Goal: Answer question/provide support: Share knowledge or assist other users

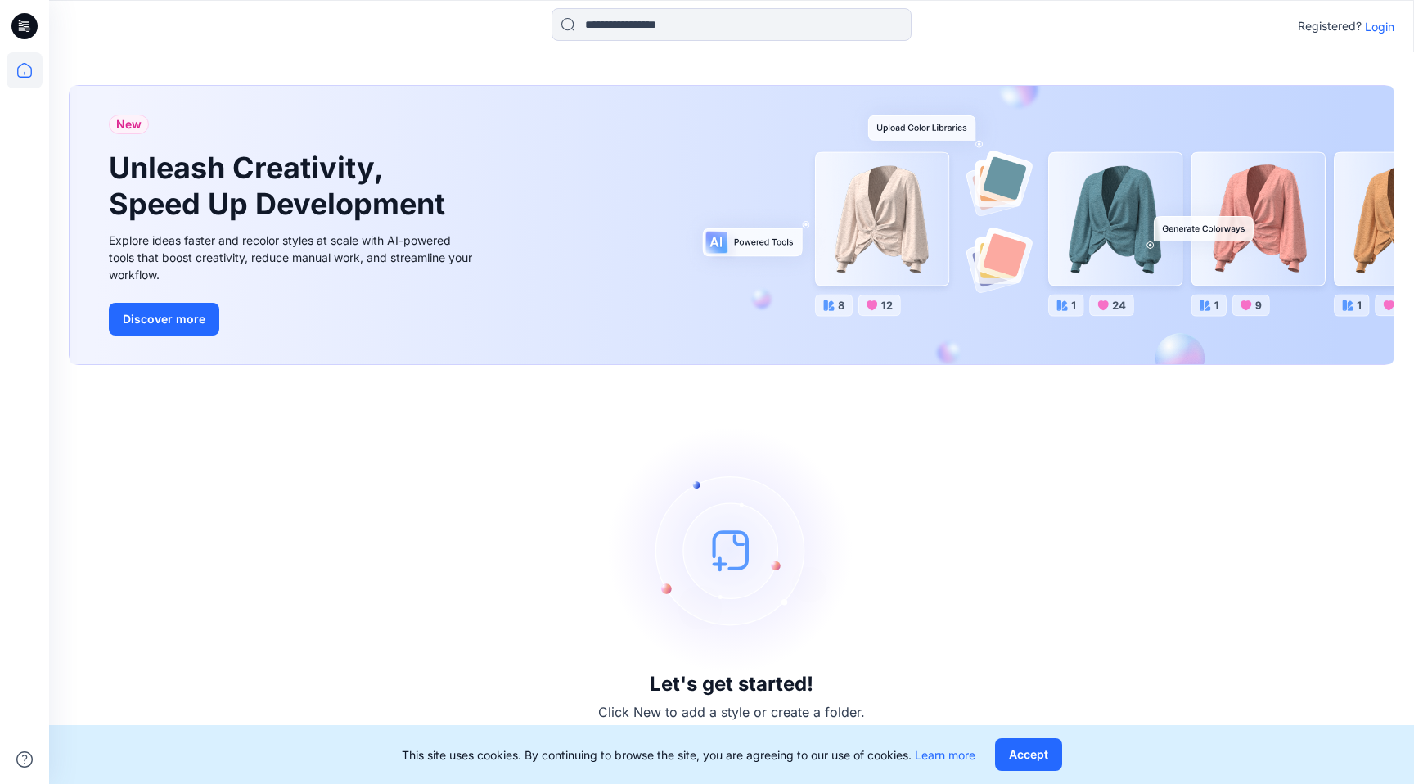
click at [20, 23] on icon at bounding box center [20, 23] width 3 height 1
click at [24, 74] on icon at bounding box center [25, 70] width 36 height 36
click at [1380, 27] on p "Login" at bounding box center [1379, 26] width 29 height 17
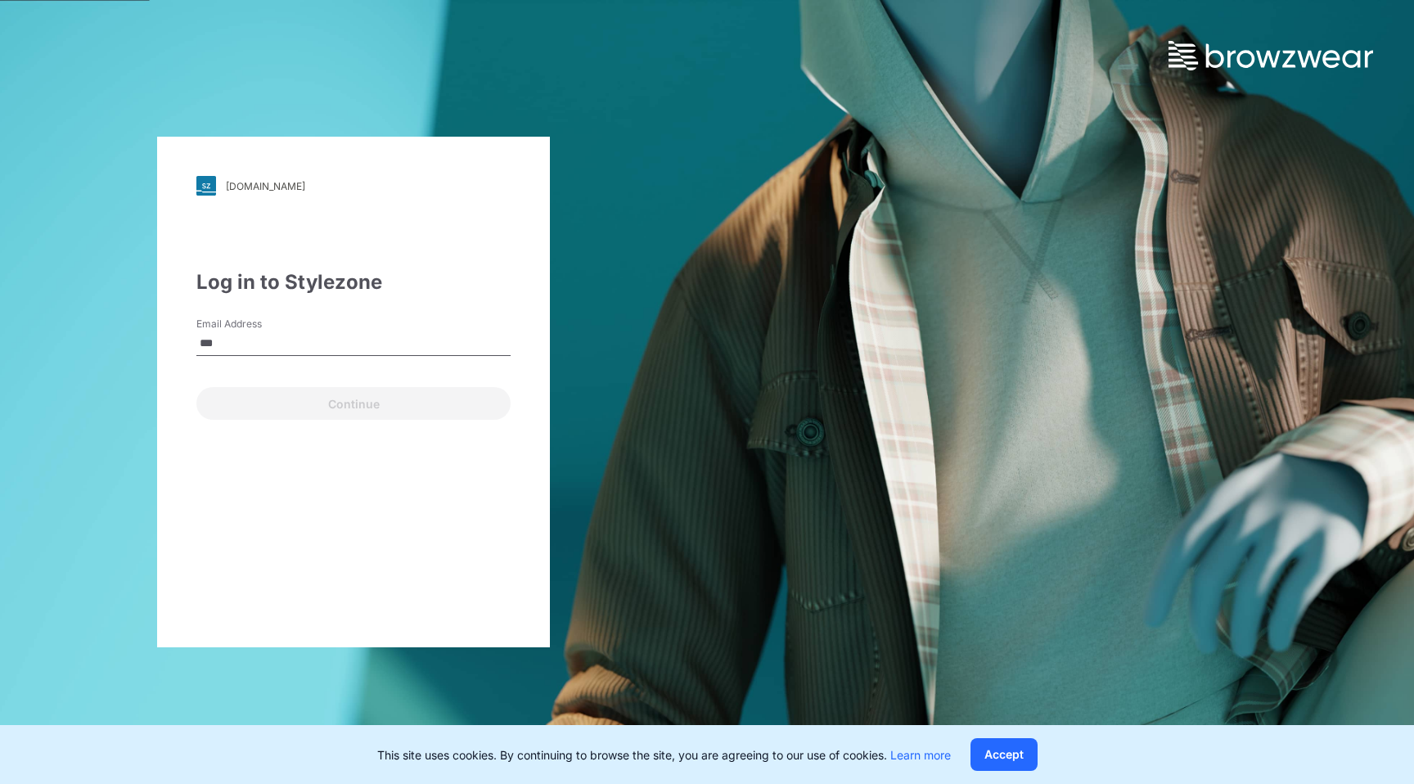
type input "**********"
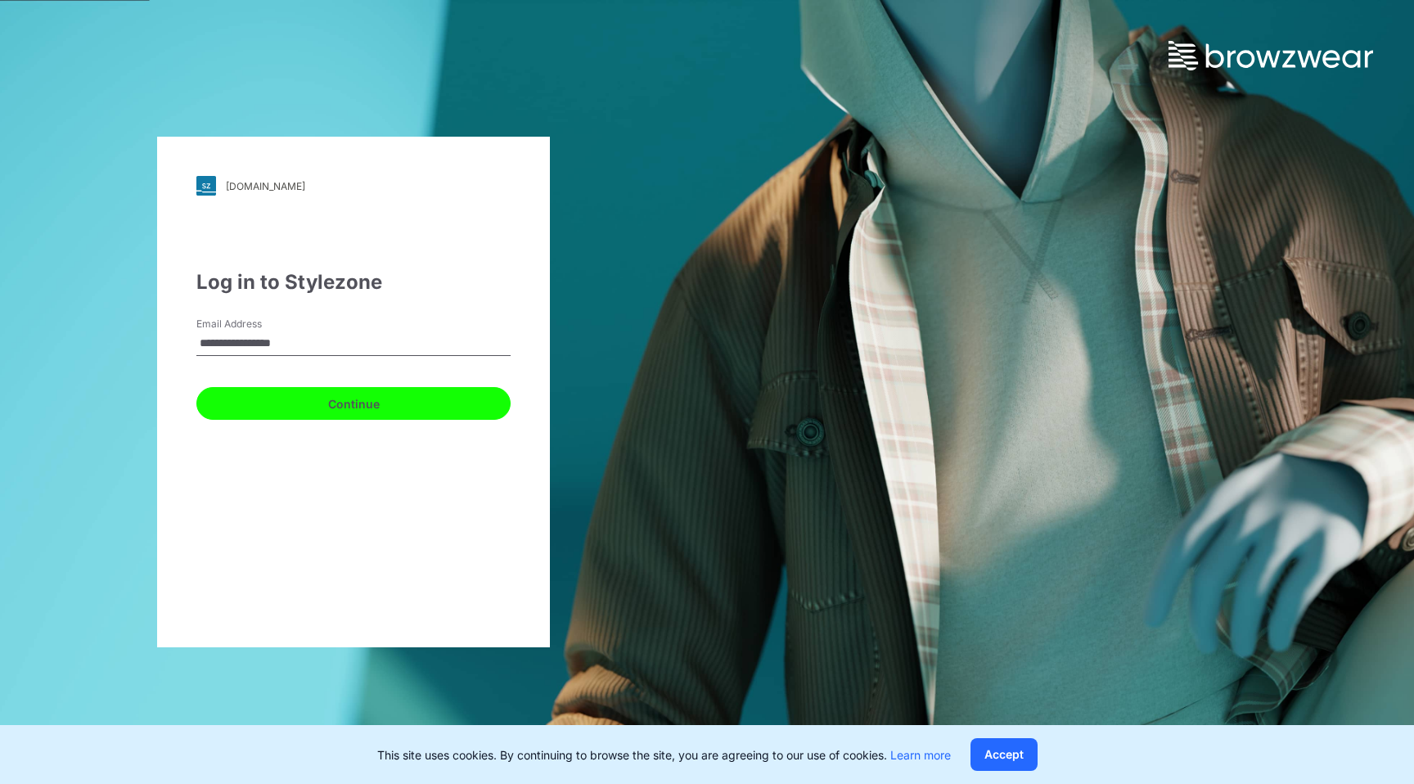
click at [315, 406] on button "Continue" at bounding box center [353, 403] width 314 height 33
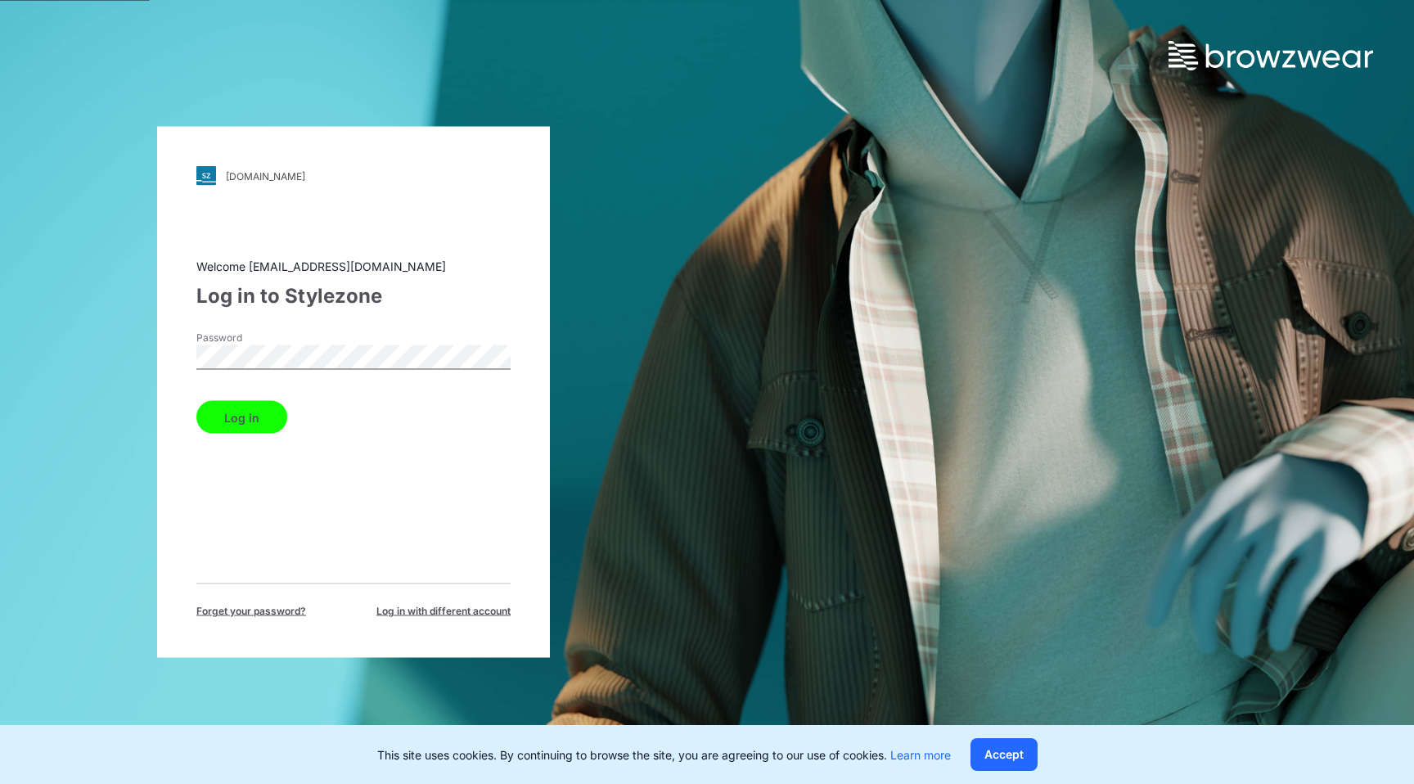
click at [245, 422] on button "Log in" at bounding box center [241, 417] width 91 height 33
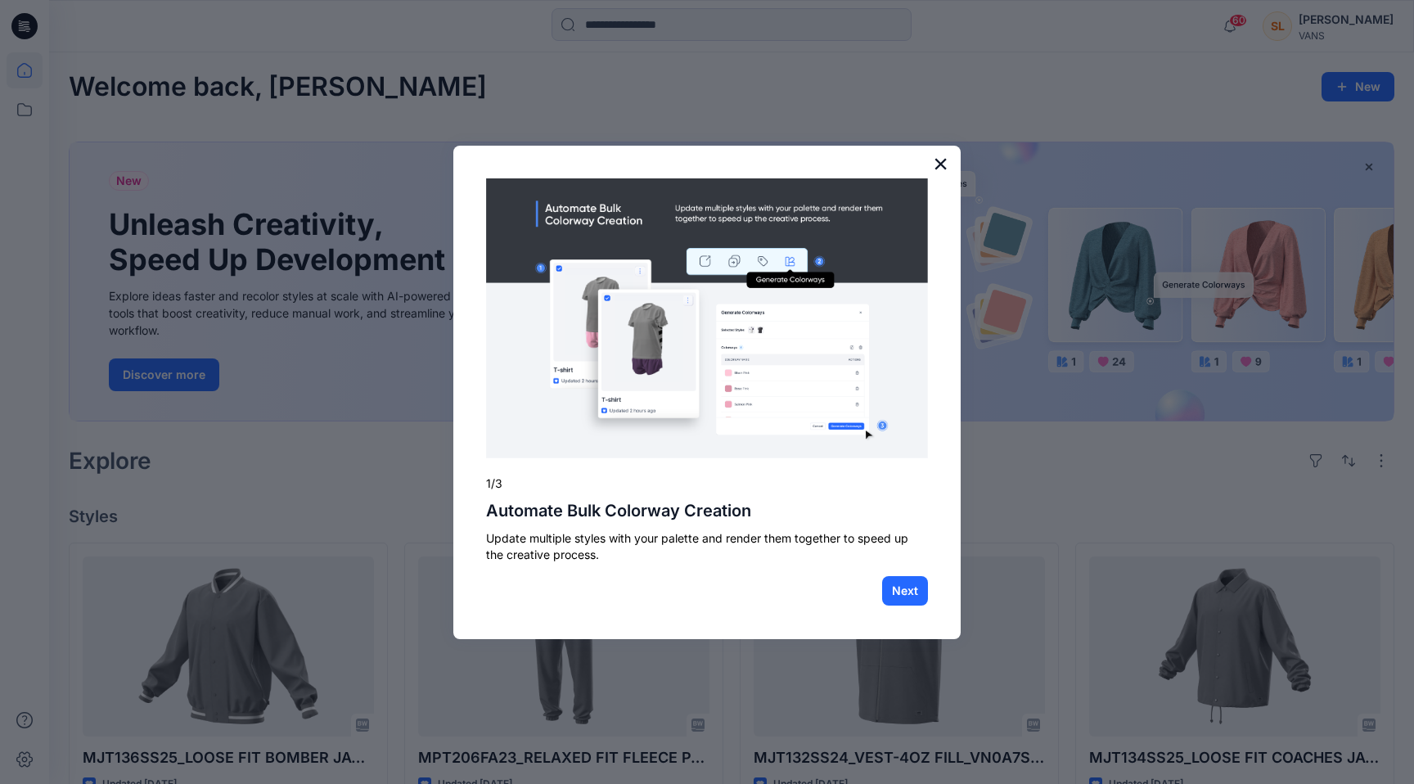
click at [938, 162] on button "×" at bounding box center [941, 164] width 16 height 26
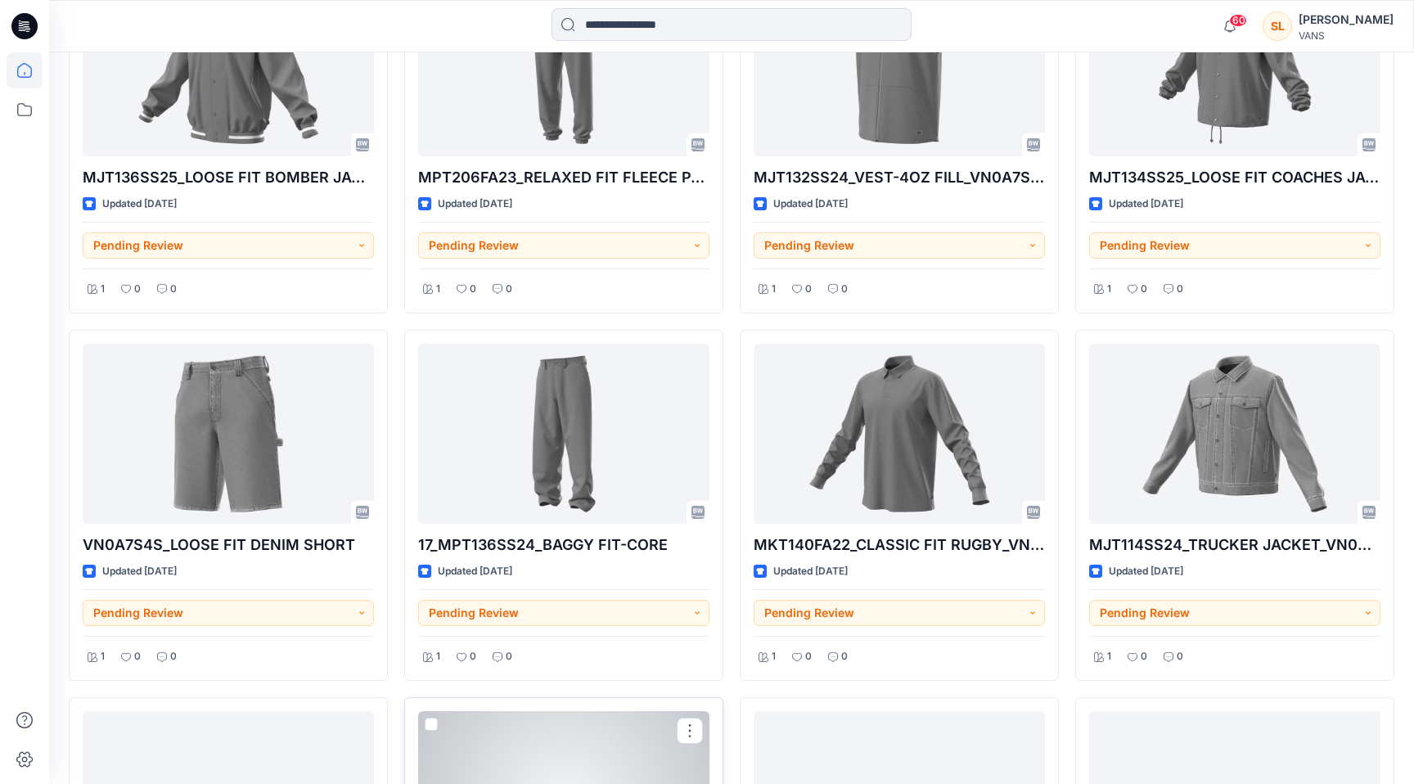
scroll to position [502, 0]
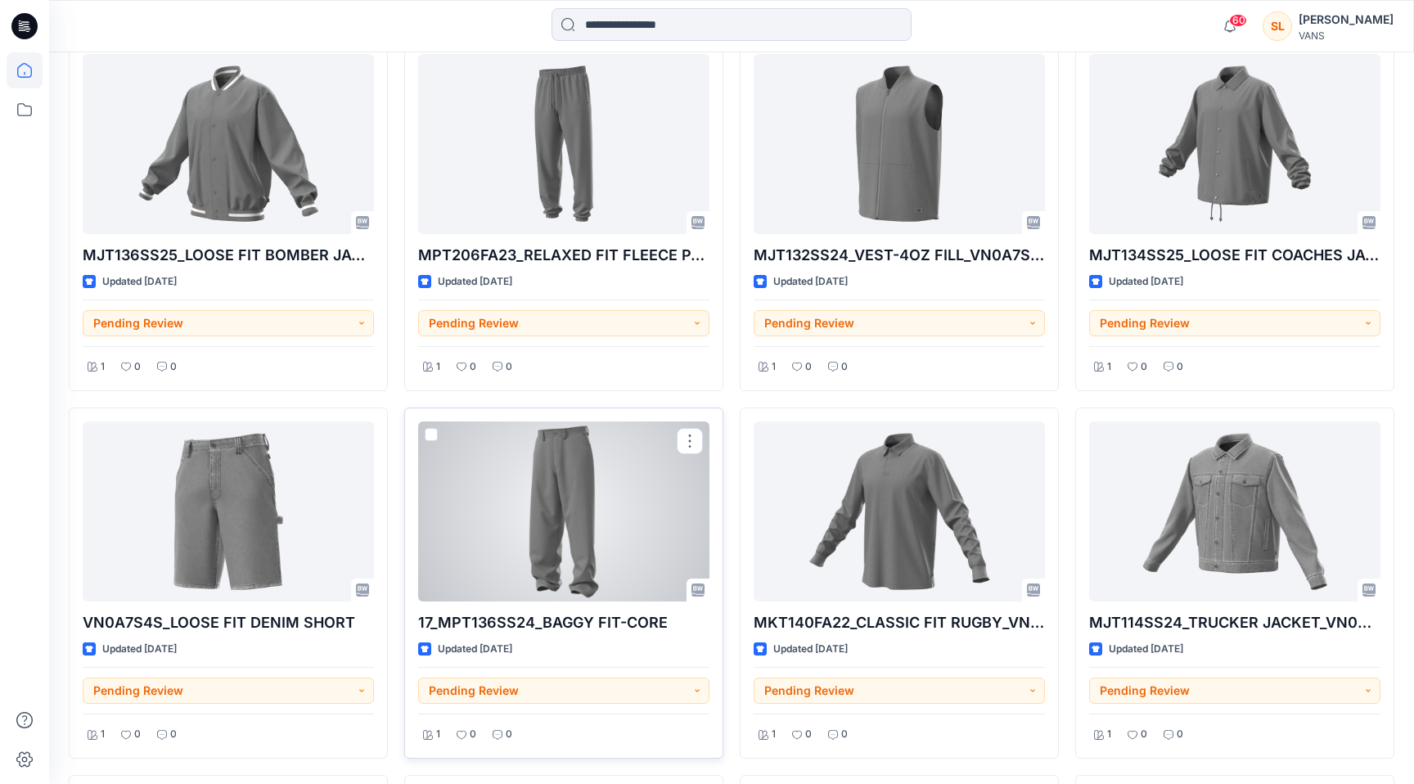
click at [568, 489] on div at bounding box center [563, 511] width 291 height 180
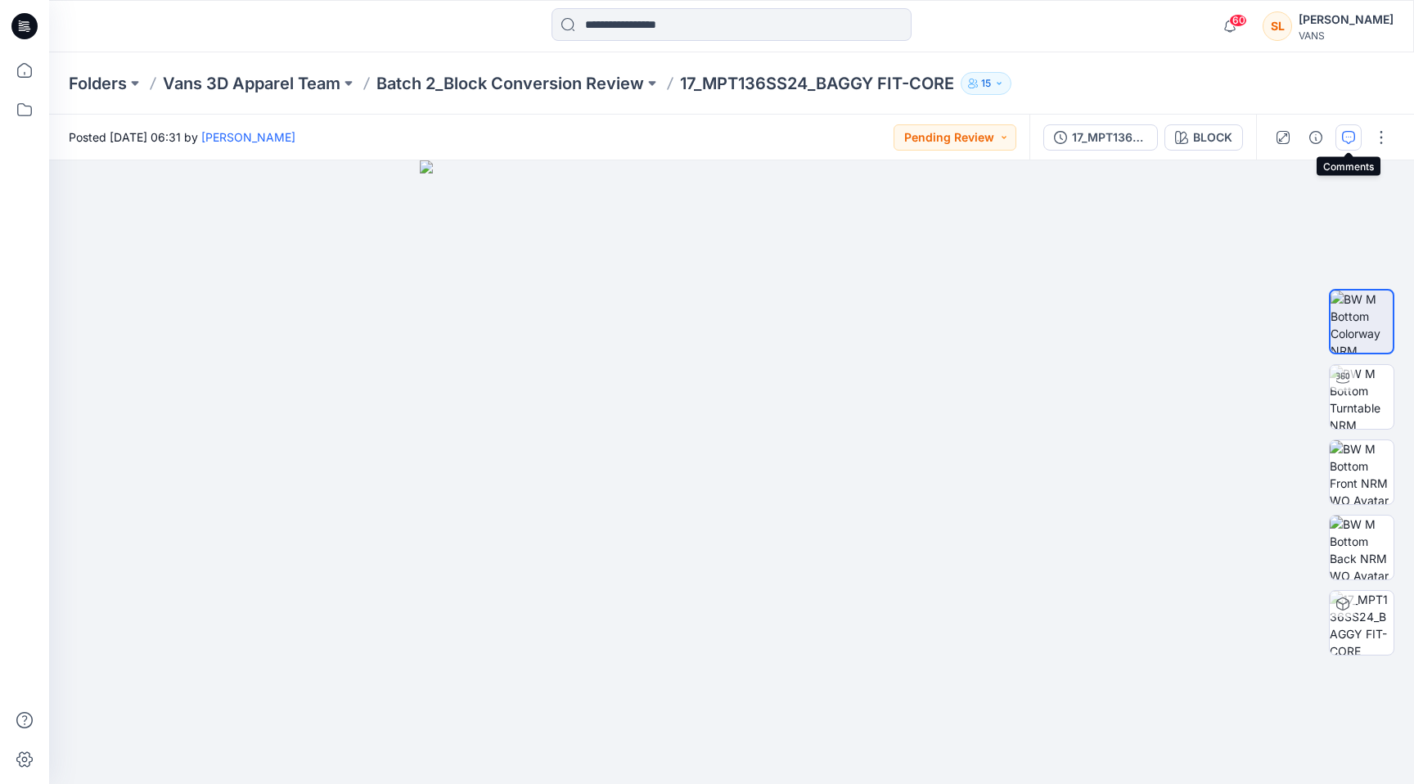
click at [1352, 139] on icon "button" at bounding box center [1348, 137] width 13 height 13
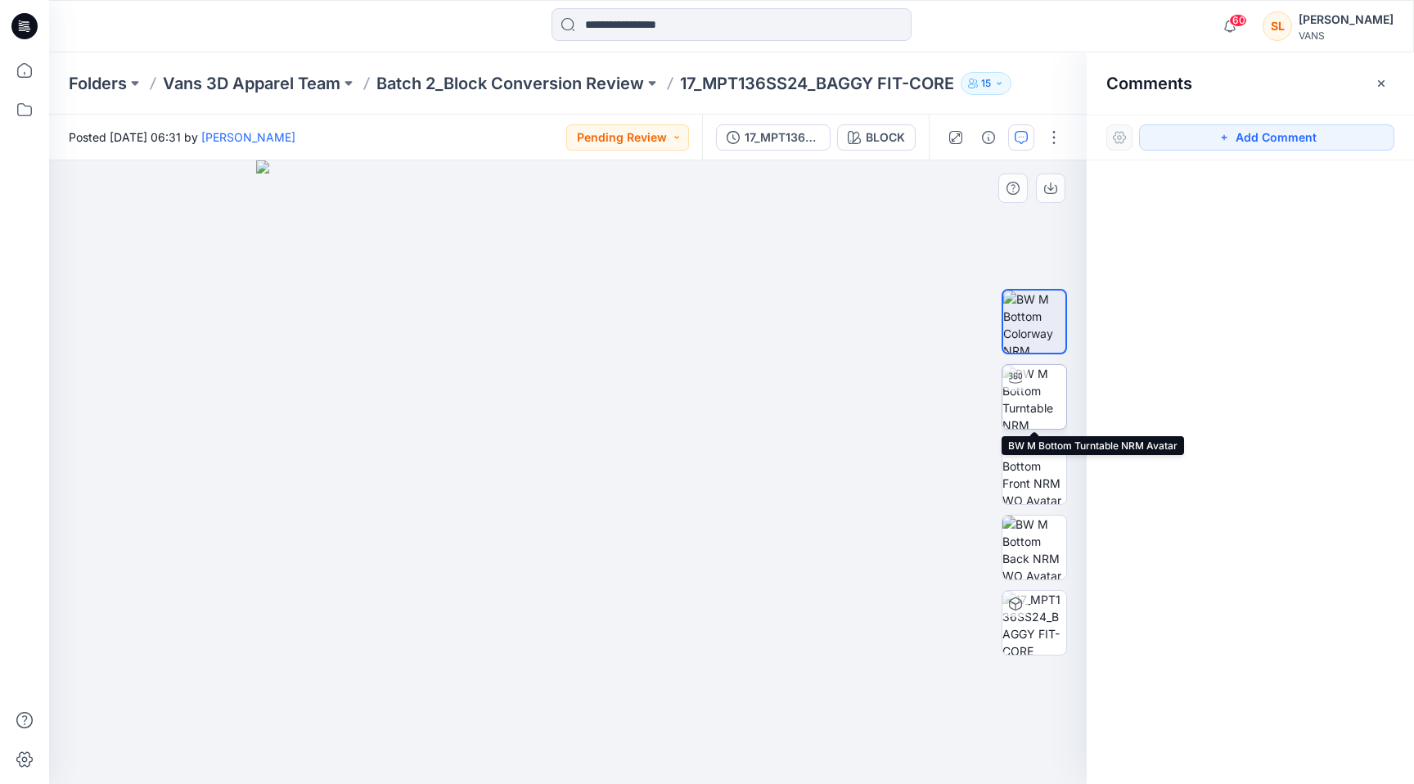
click at [1036, 397] on img at bounding box center [1034, 397] width 64 height 64
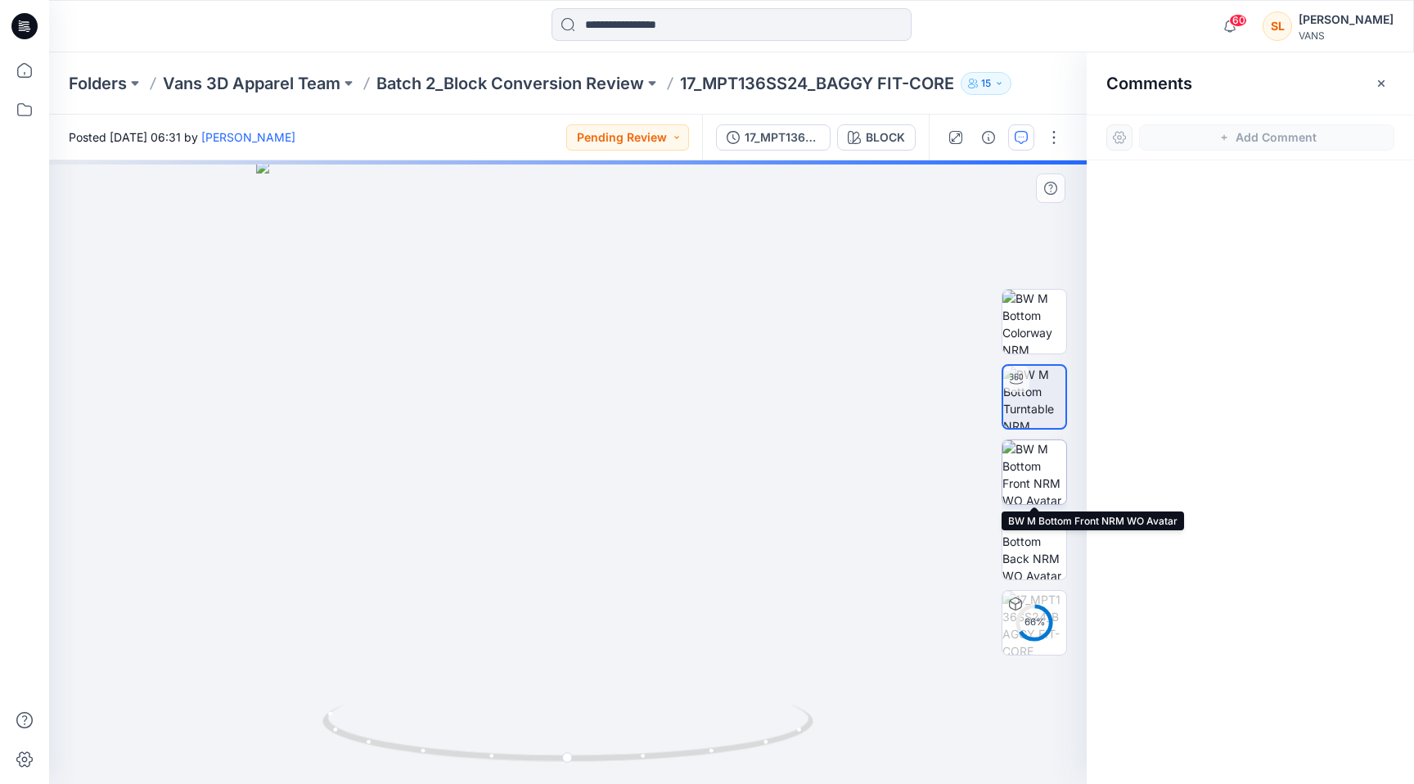
click at [1022, 479] on img at bounding box center [1034, 472] width 64 height 64
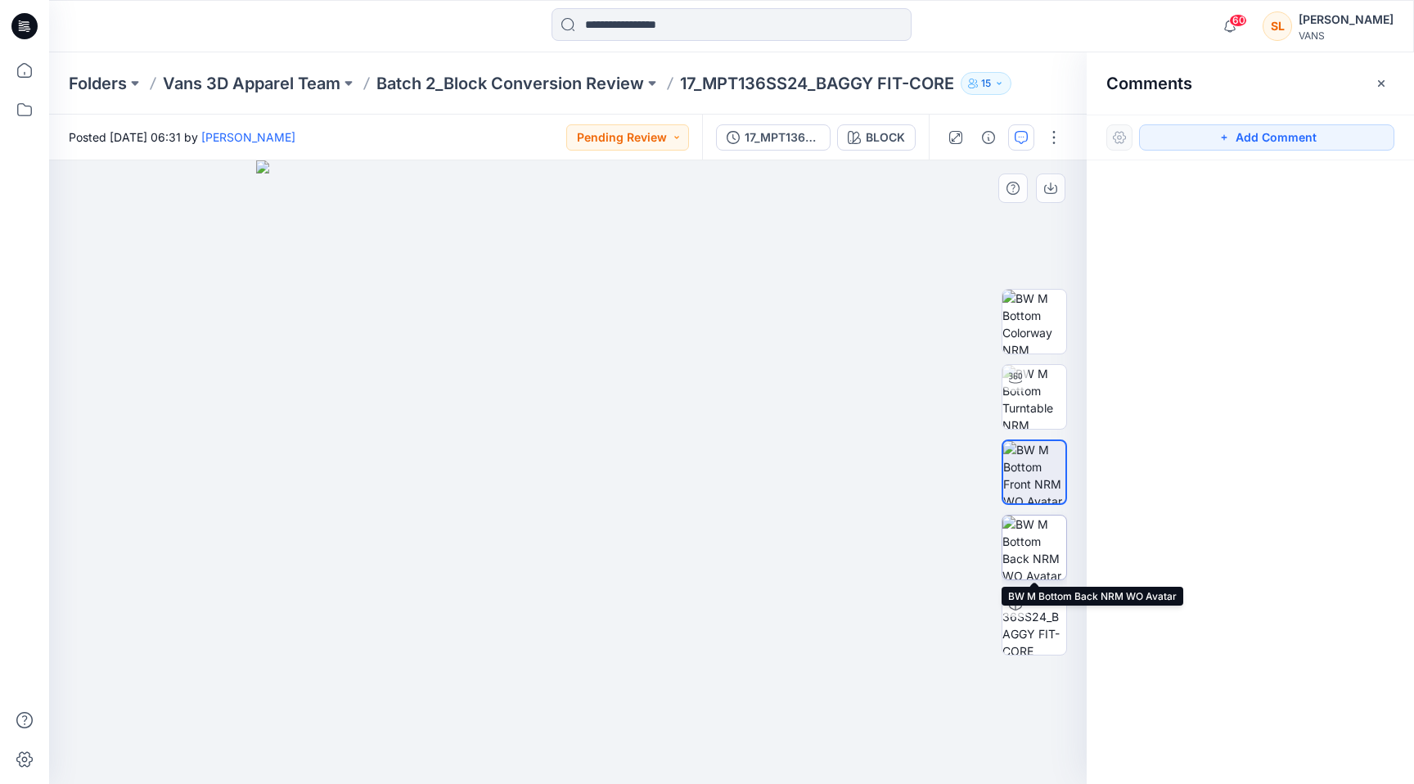
click at [1033, 532] on img at bounding box center [1034, 547] width 64 height 64
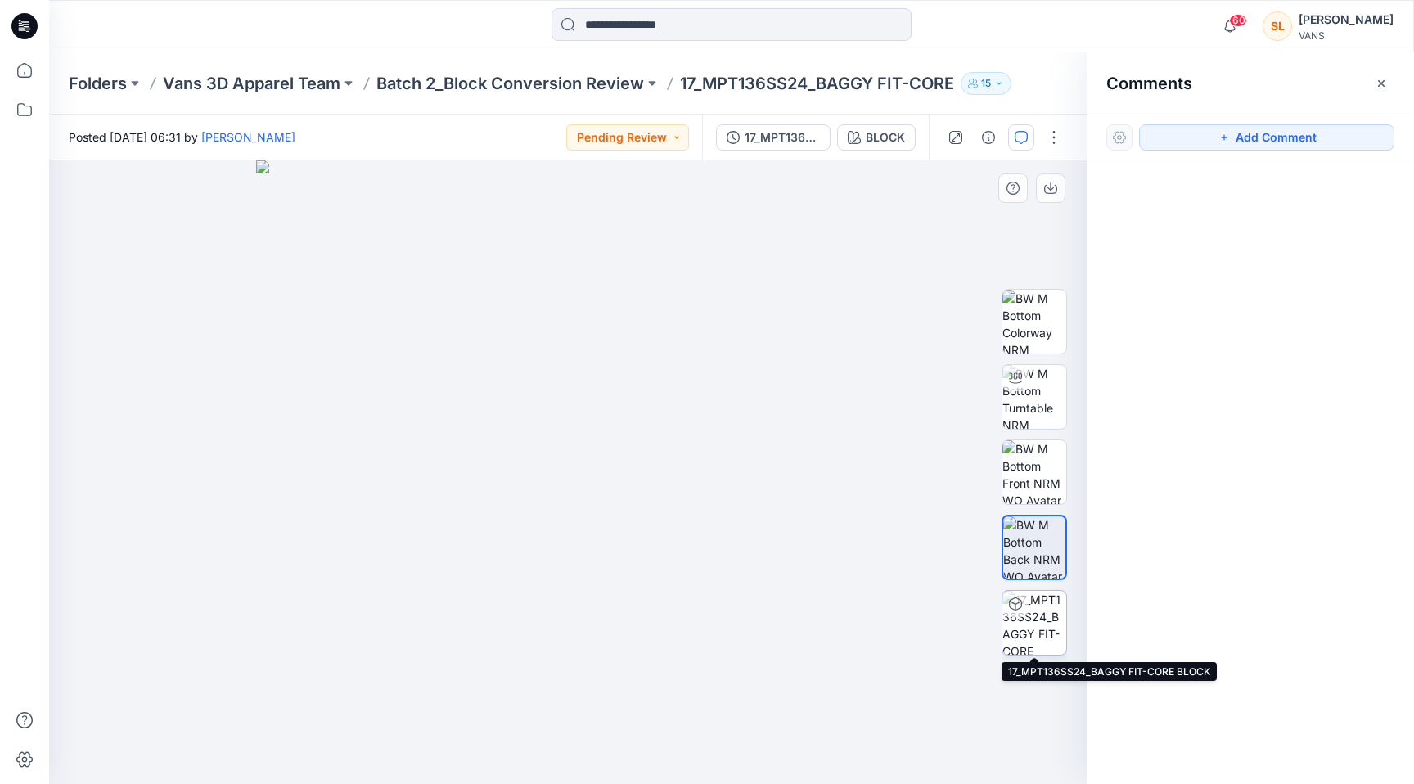
click at [1046, 622] on img at bounding box center [1034, 623] width 64 height 64
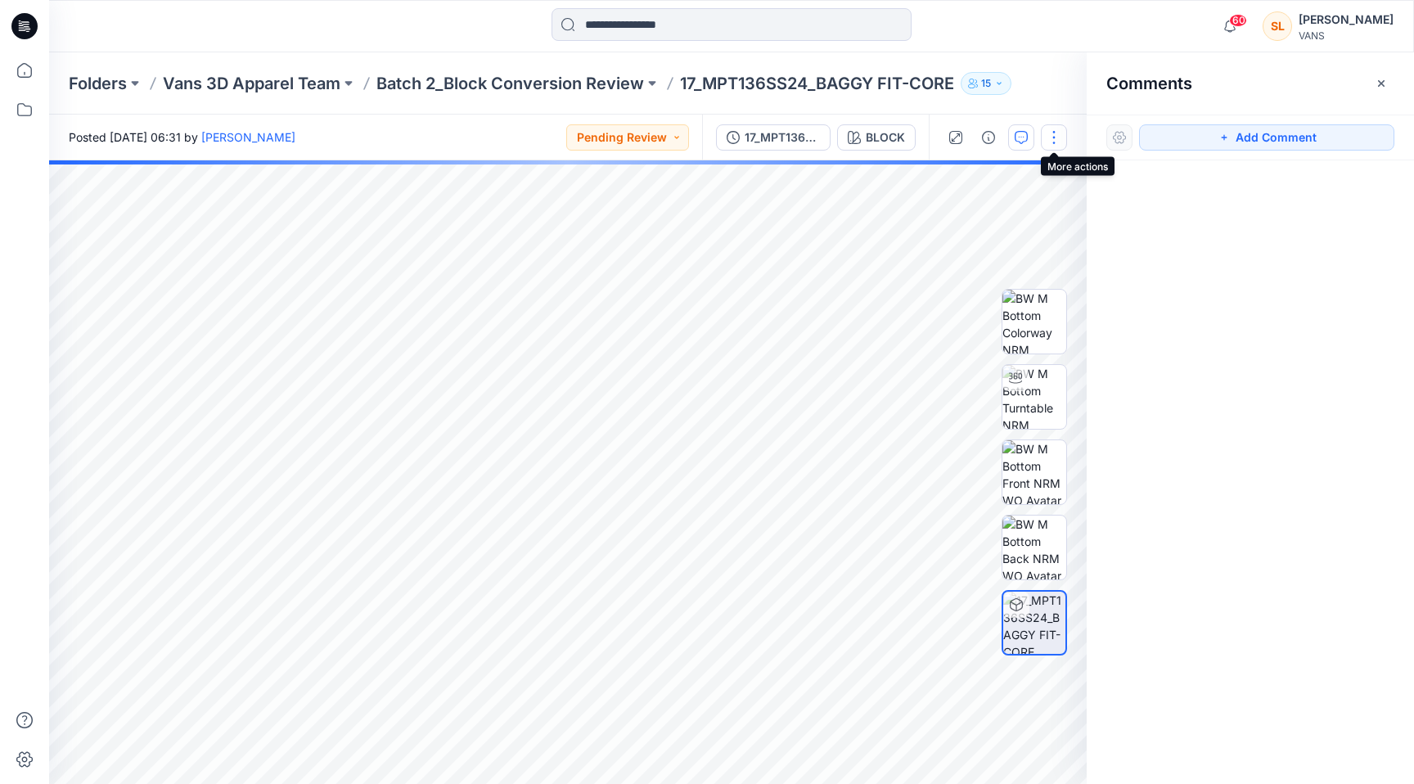
click at [1054, 140] on button "button" at bounding box center [1054, 137] width 26 height 26
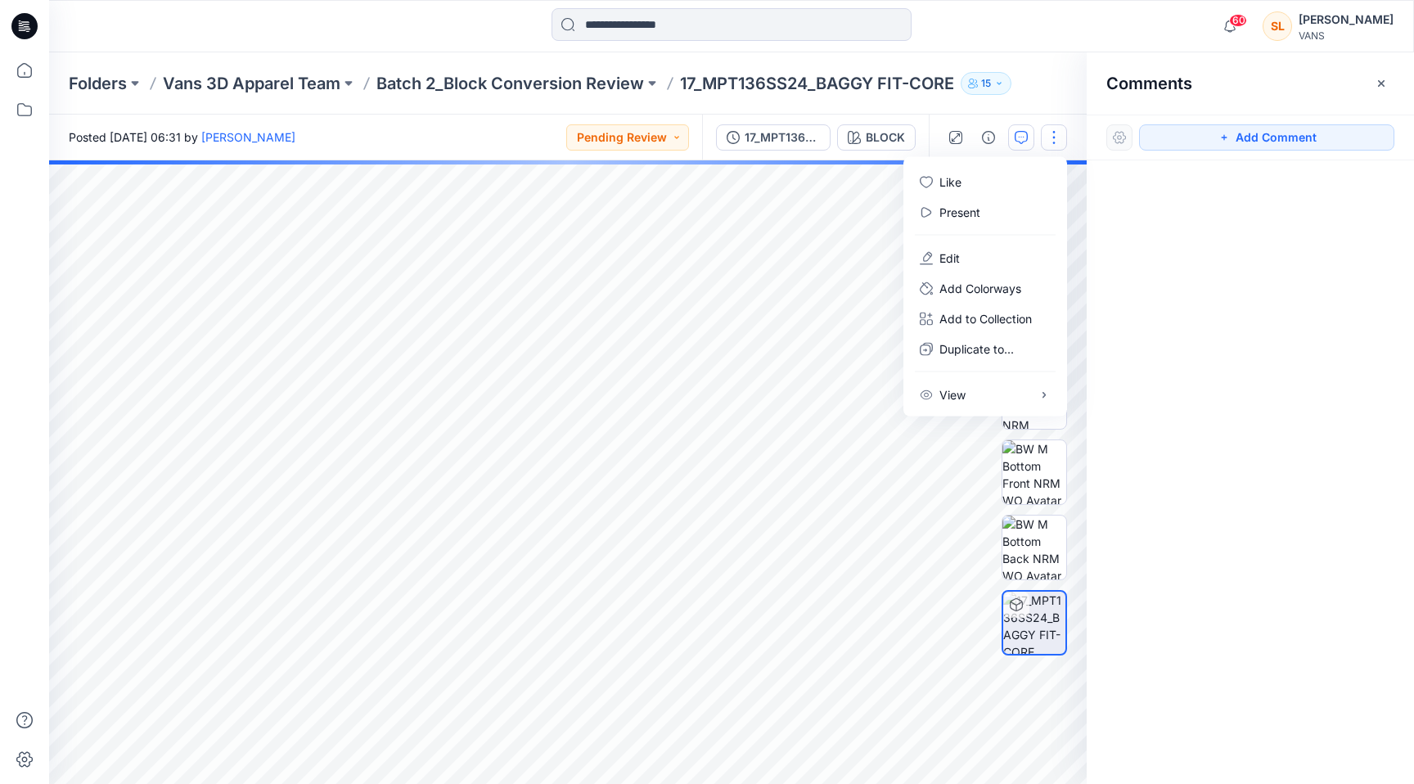
click at [1054, 140] on button "button" at bounding box center [1054, 137] width 26 height 26
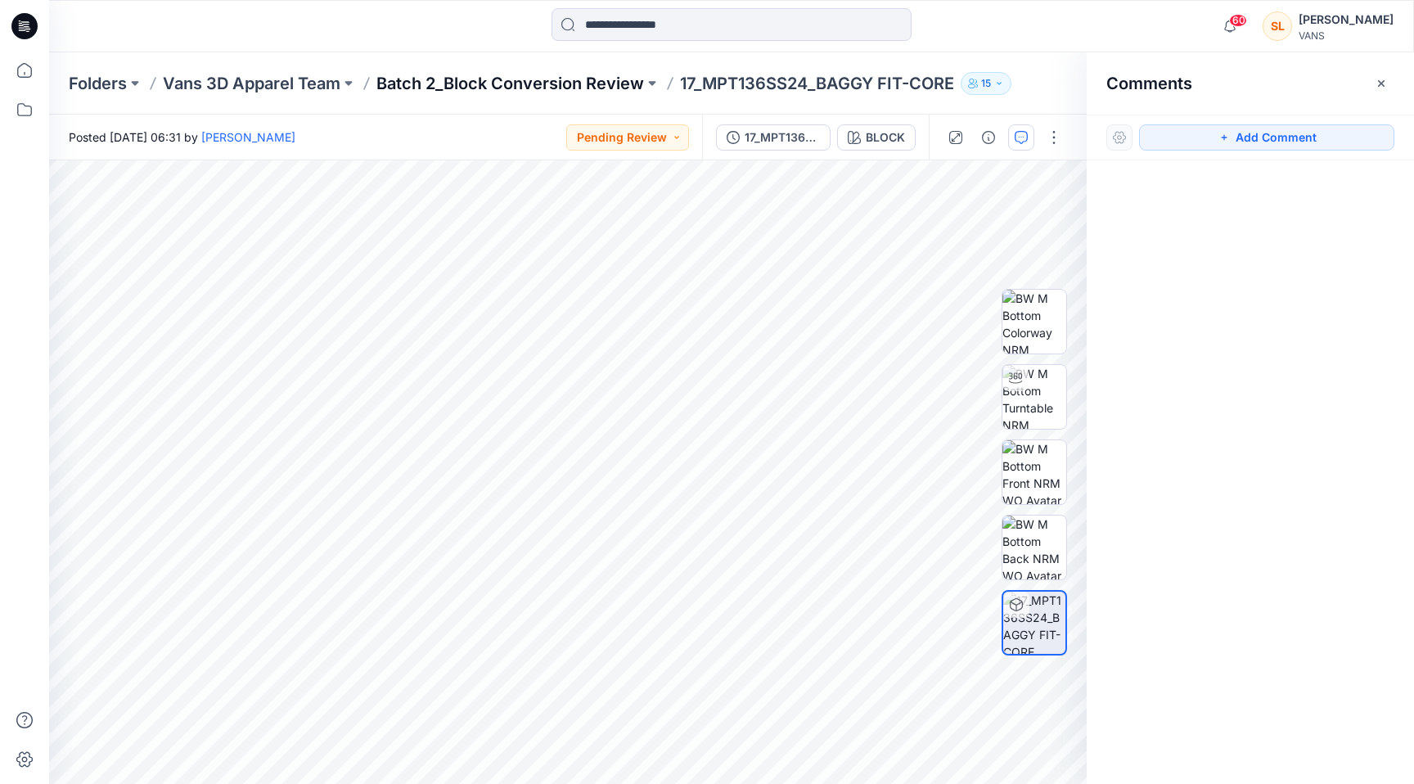
click at [596, 84] on p "Batch 2_Block Conversion Review" at bounding box center [510, 83] width 268 height 23
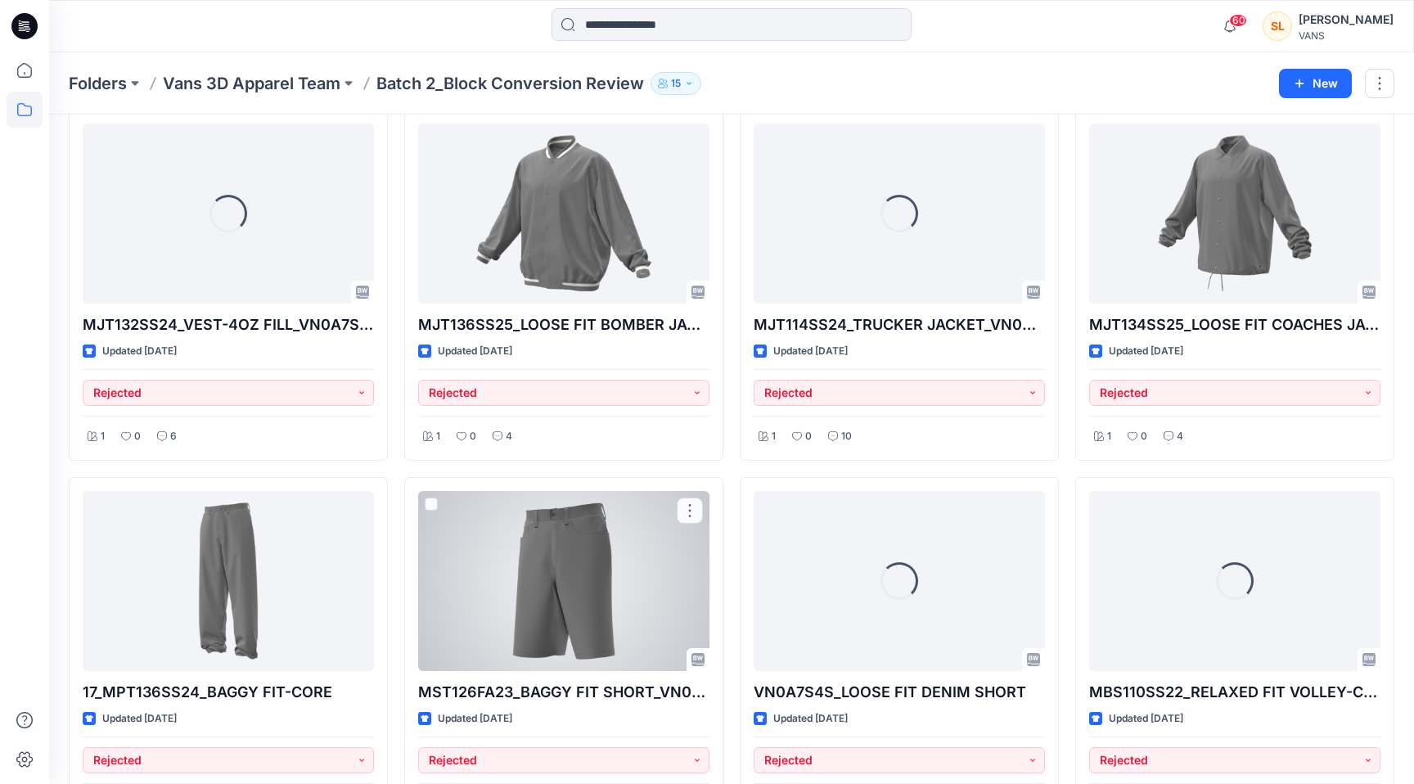
scroll to position [1180, 0]
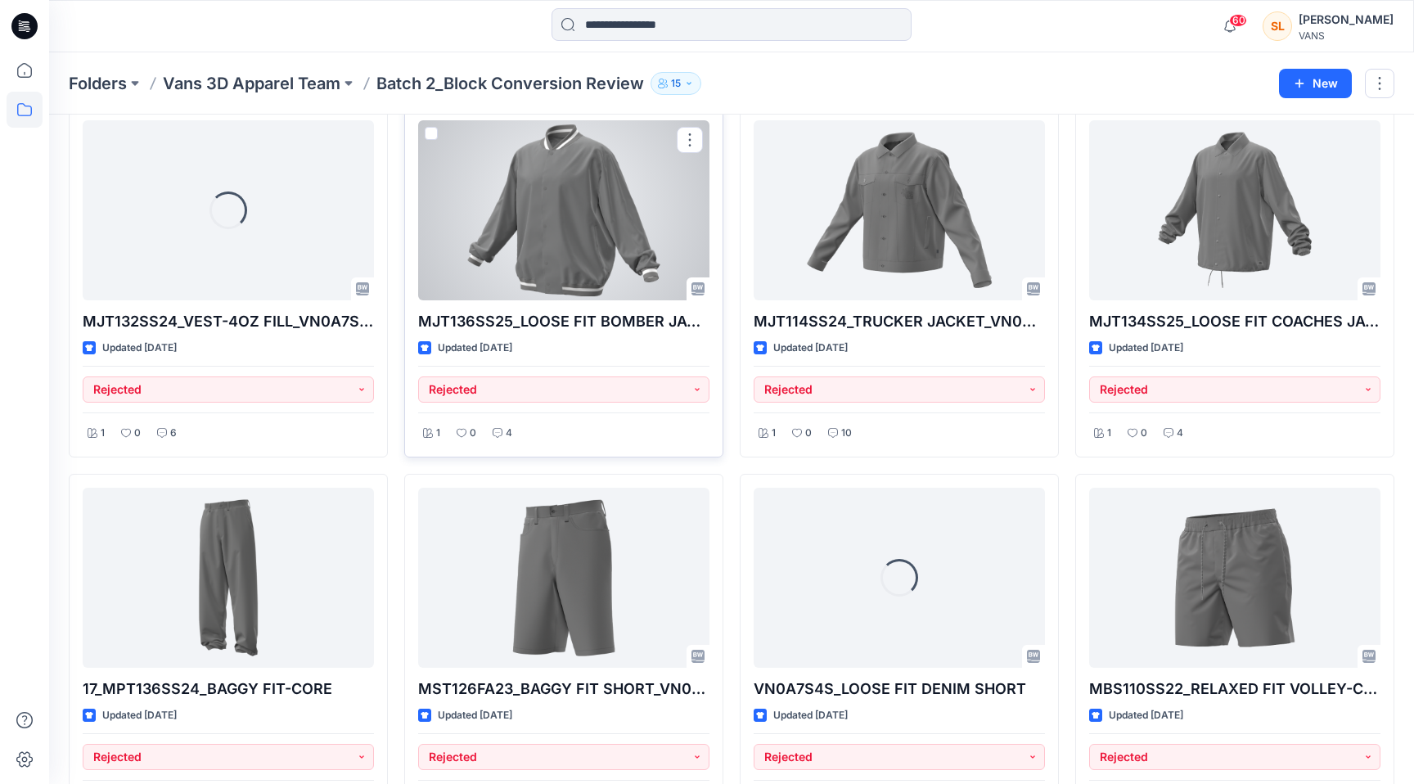
click at [606, 272] on div at bounding box center [563, 210] width 291 height 180
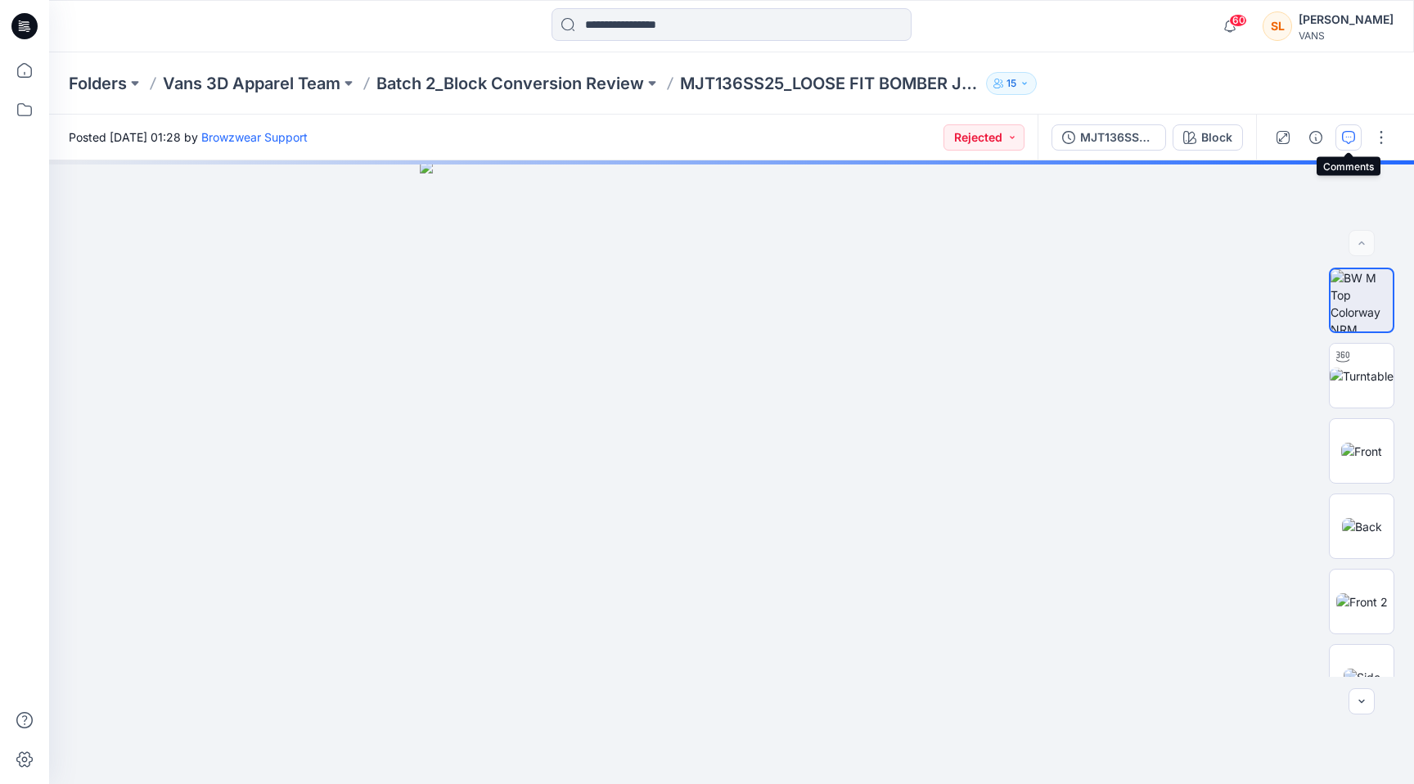
click at [1344, 145] on button "button" at bounding box center [1348, 137] width 26 height 26
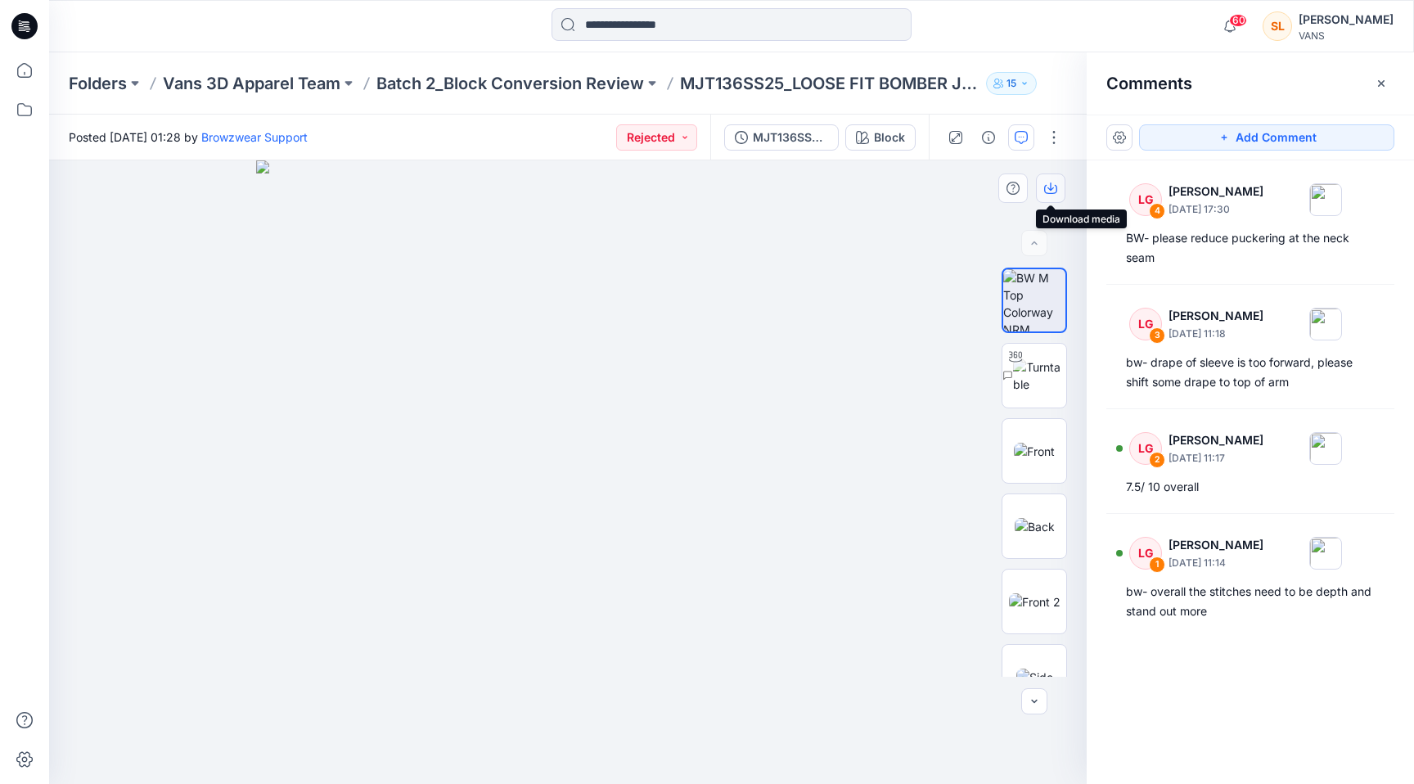
click at [1050, 190] on icon "button" at bounding box center [1050, 186] width 7 height 8
click at [1124, 135] on button "button" at bounding box center [1119, 137] width 26 height 26
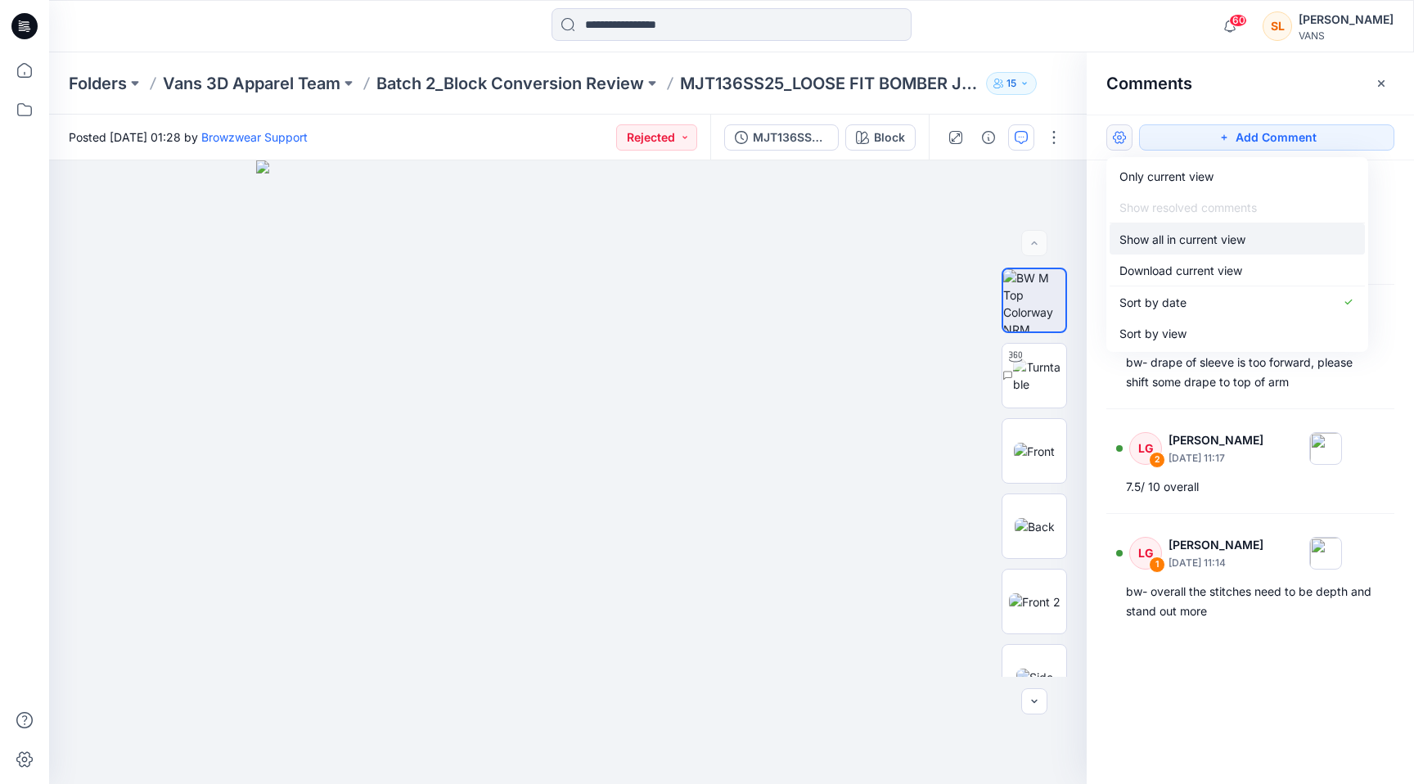
click at [1155, 242] on p "Show all in current view" at bounding box center [1182, 239] width 126 height 17
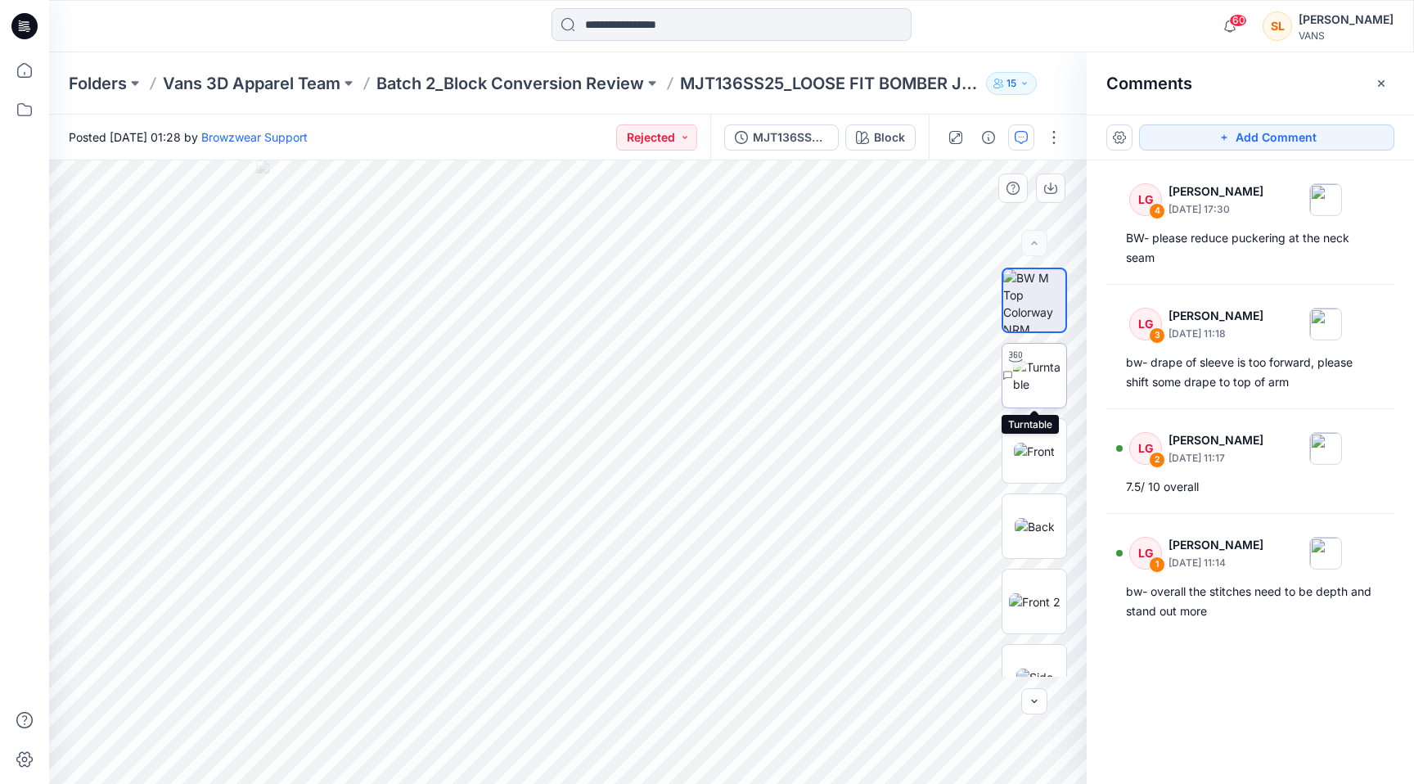
click at [1030, 393] on img at bounding box center [1039, 375] width 53 height 34
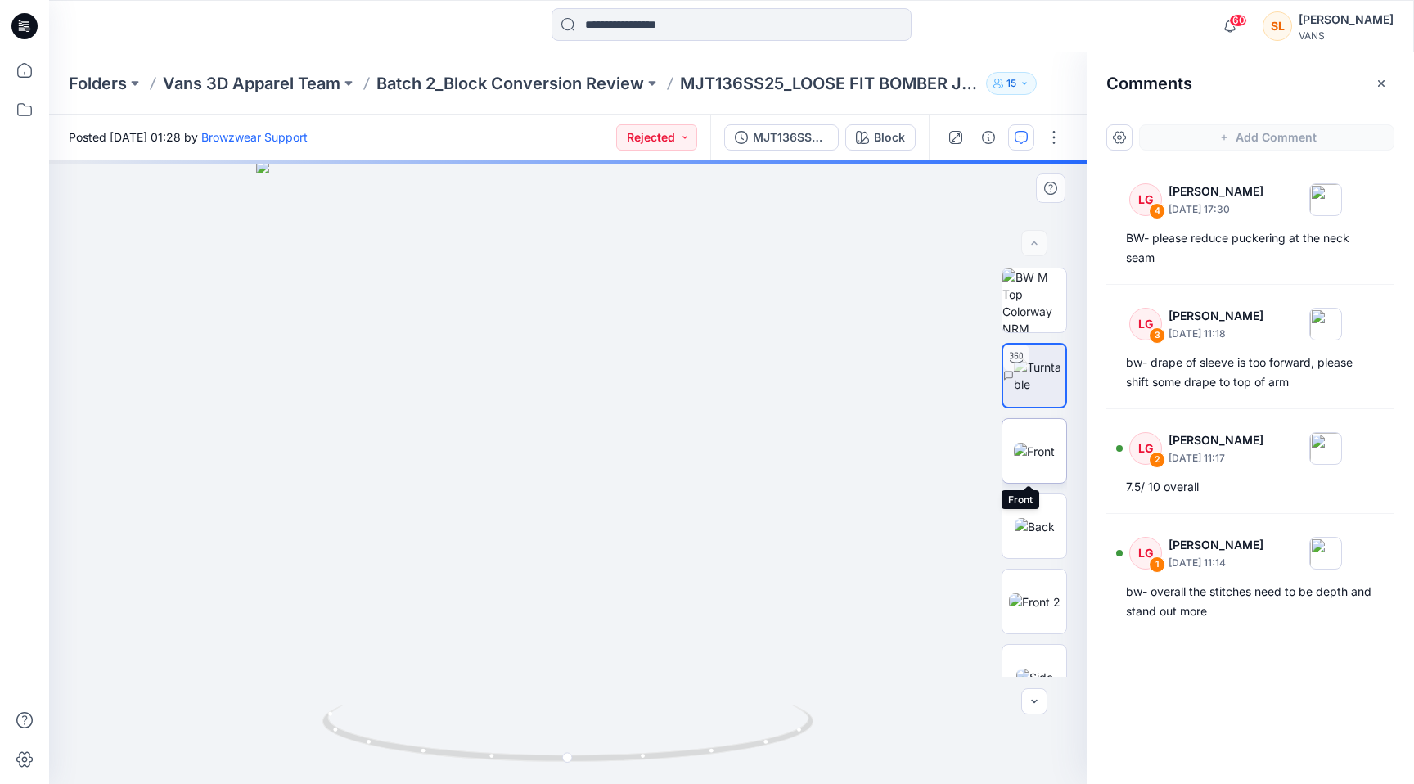
click at [1039, 447] on img at bounding box center [1034, 451] width 41 height 17
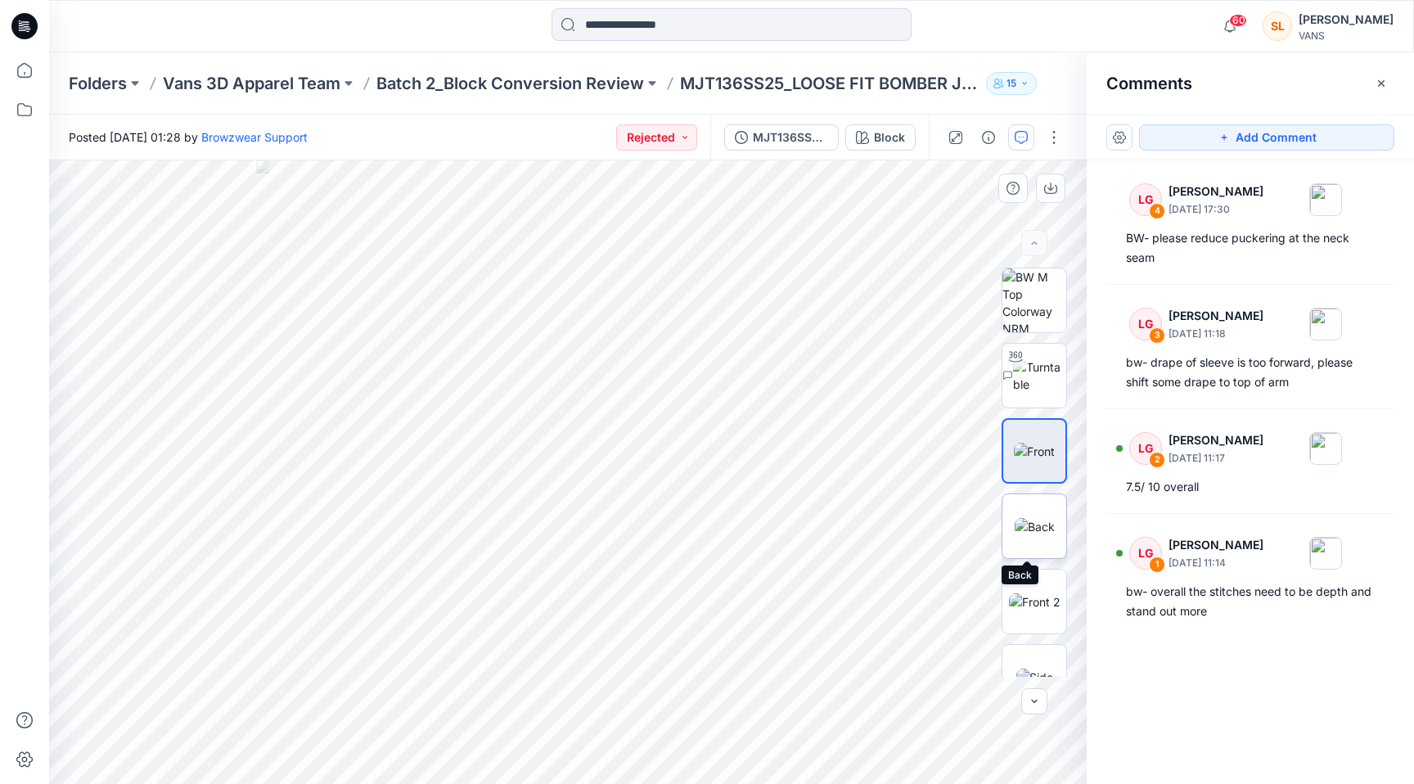
click at [1037, 534] on img at bounding box center [1035, 526] width 40 height 17
click at [1032, 607] on img at bounding box center [1035, 601] width 52 height 17
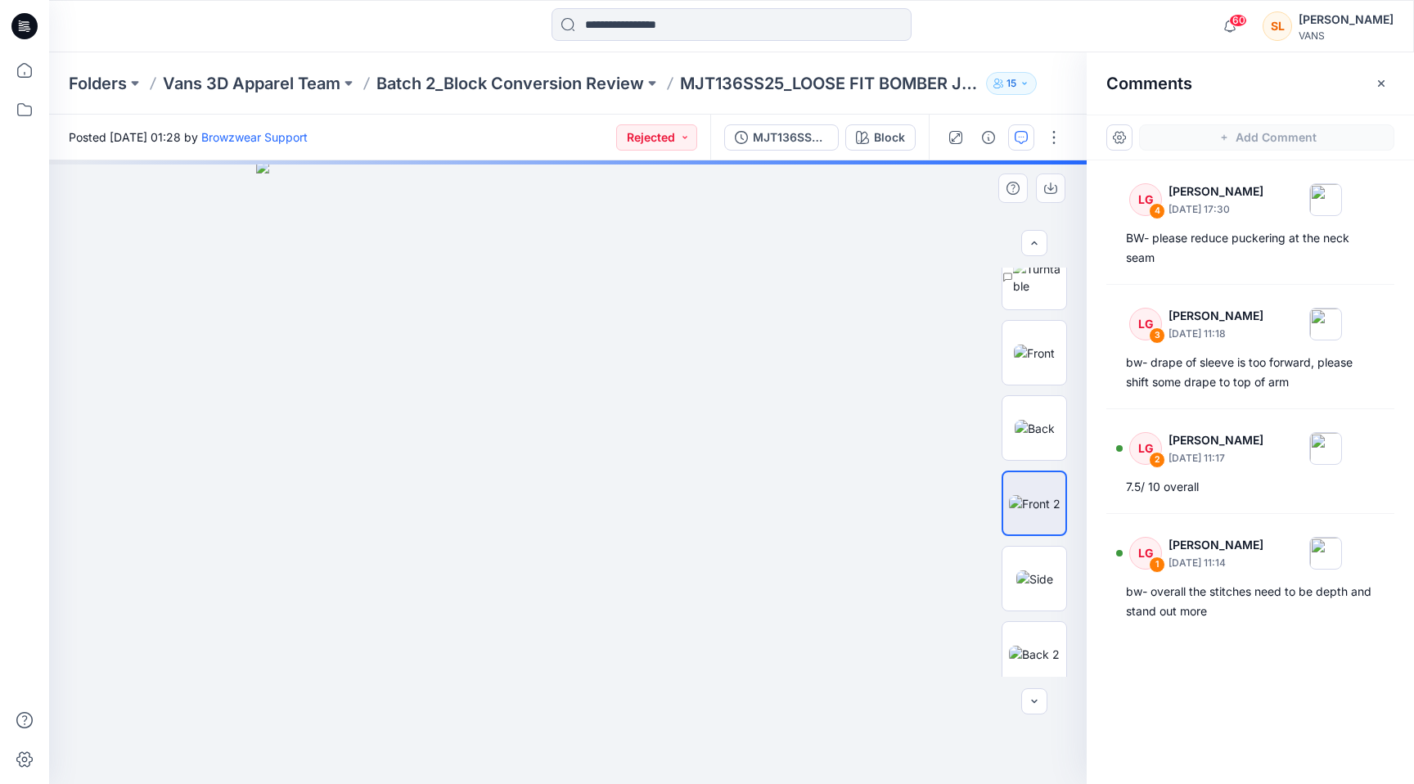
scroll to position [183, 0]
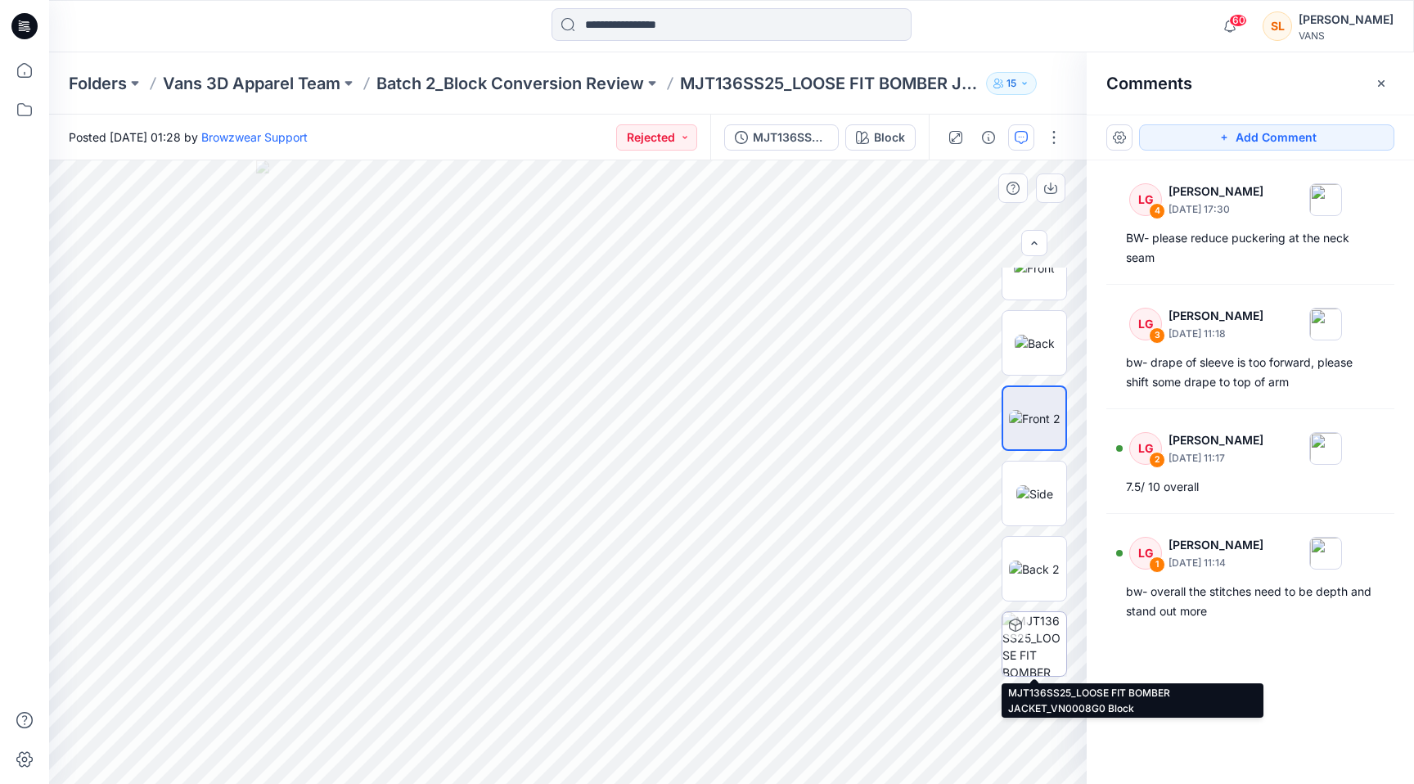
click at [1029, 636] on img at bounding box center [1034, 644] width 64 height 64
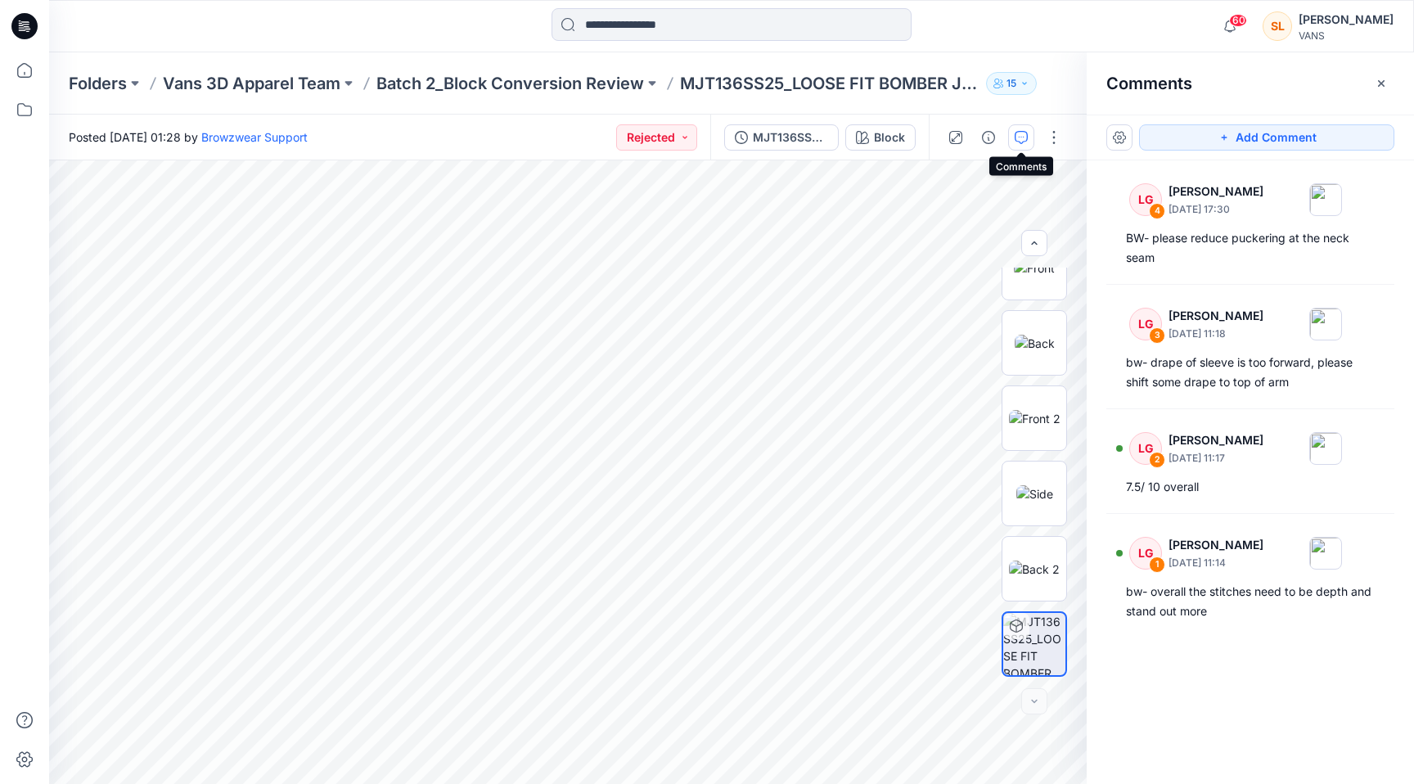
click at [1019, 135] on icon "button" at bounding box center [1021, 137] width 13 height 13
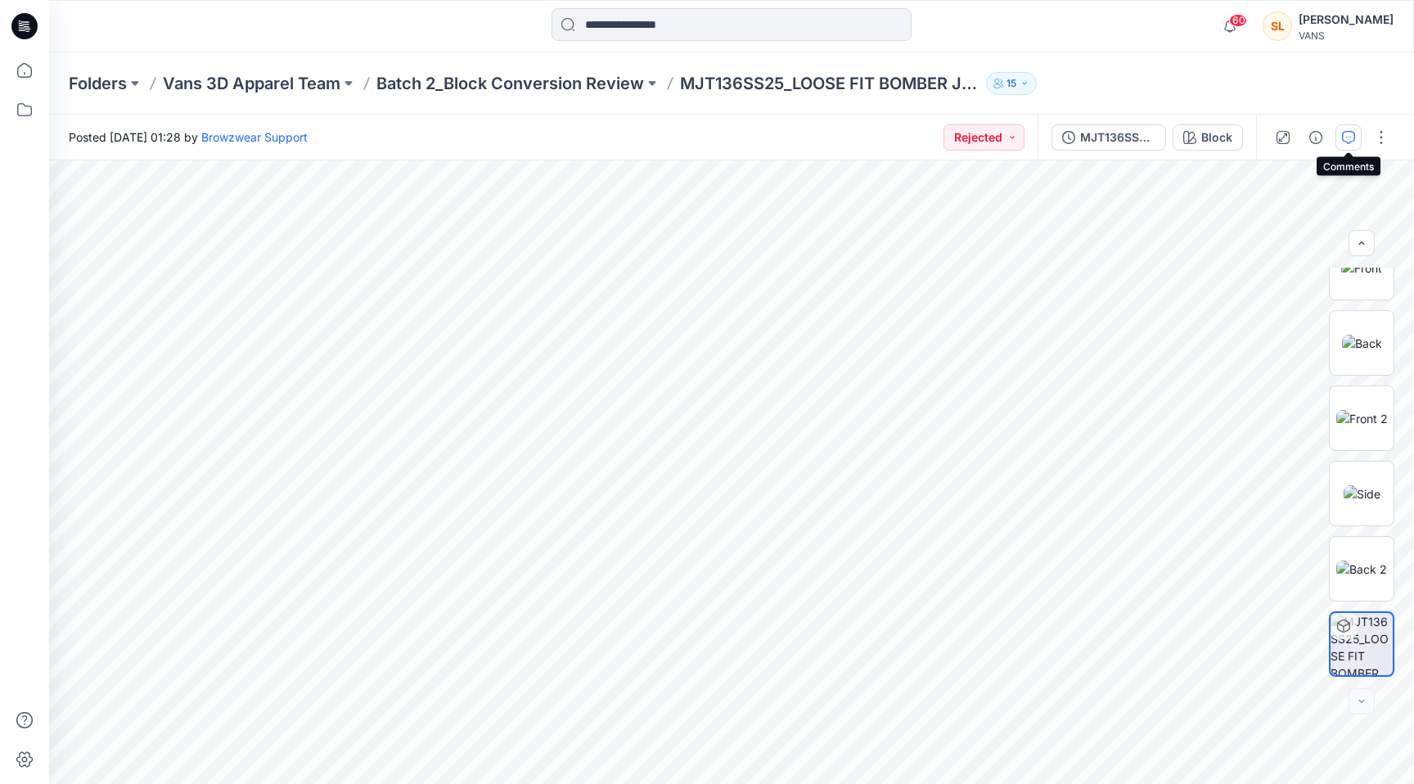
click at [1348, 141] on icon "button" at bounding box center [1348, 137] width 13 height 13
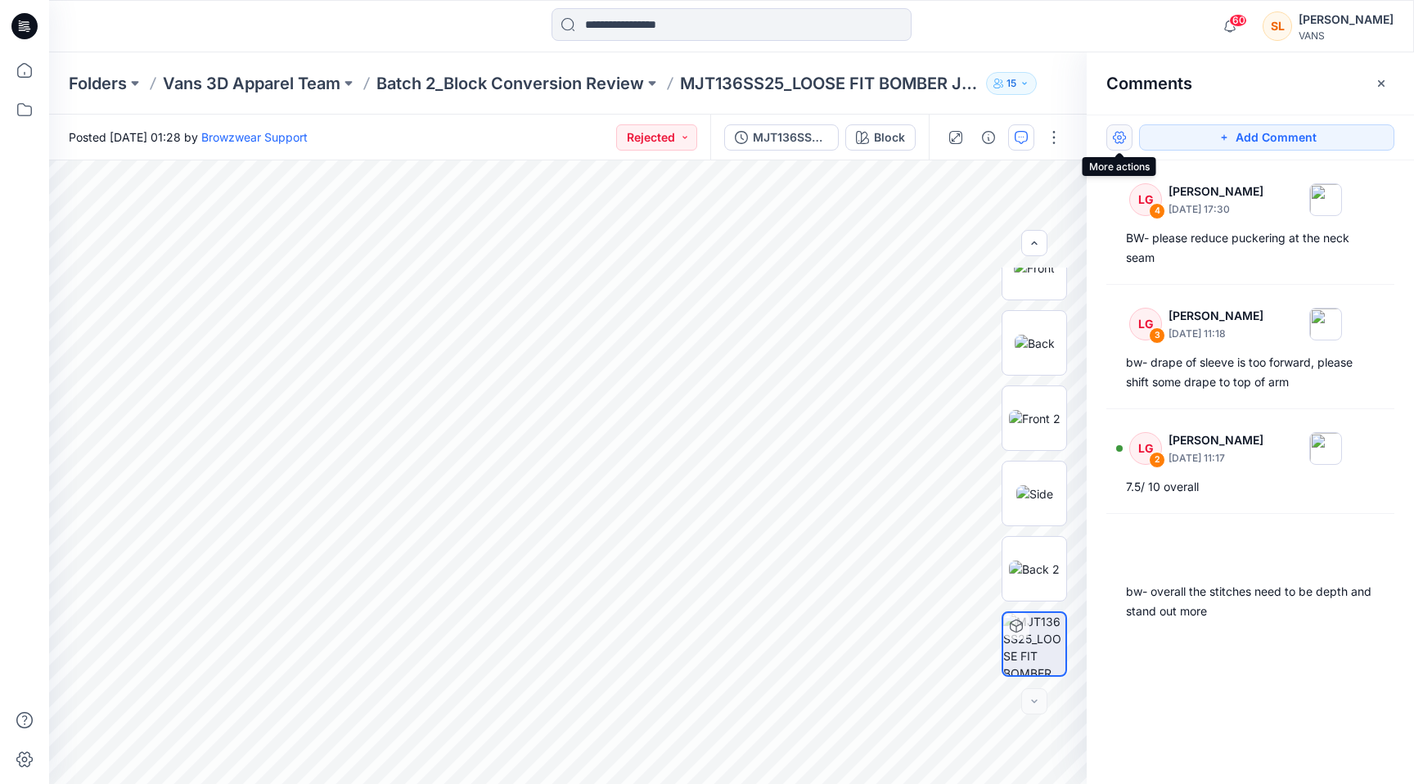
click at [1123, 139] on button "button" at bounding box center [1119, 137] width 26 height 26
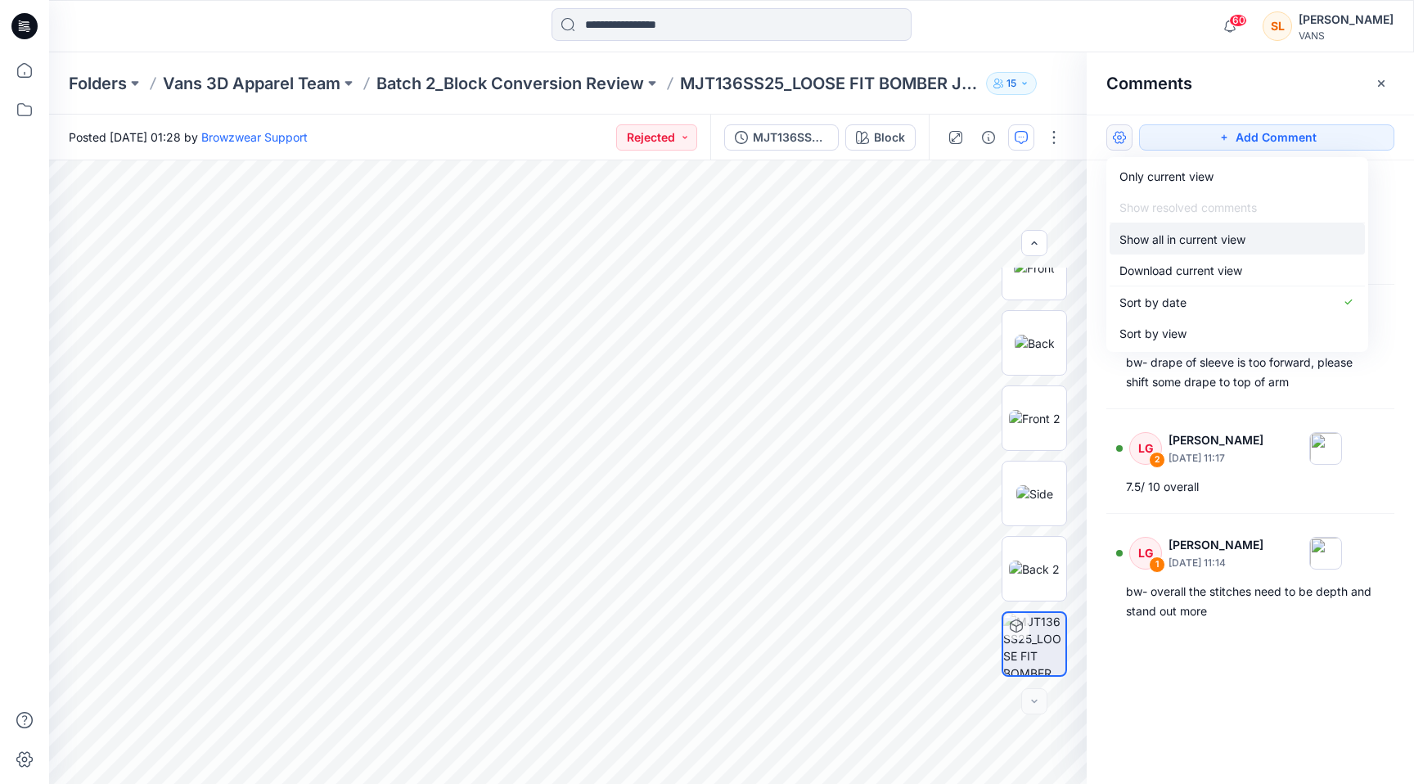
click at [1152, 234] on p "Show all in current view" at bounding box center [1182, 239] width 126 height 17
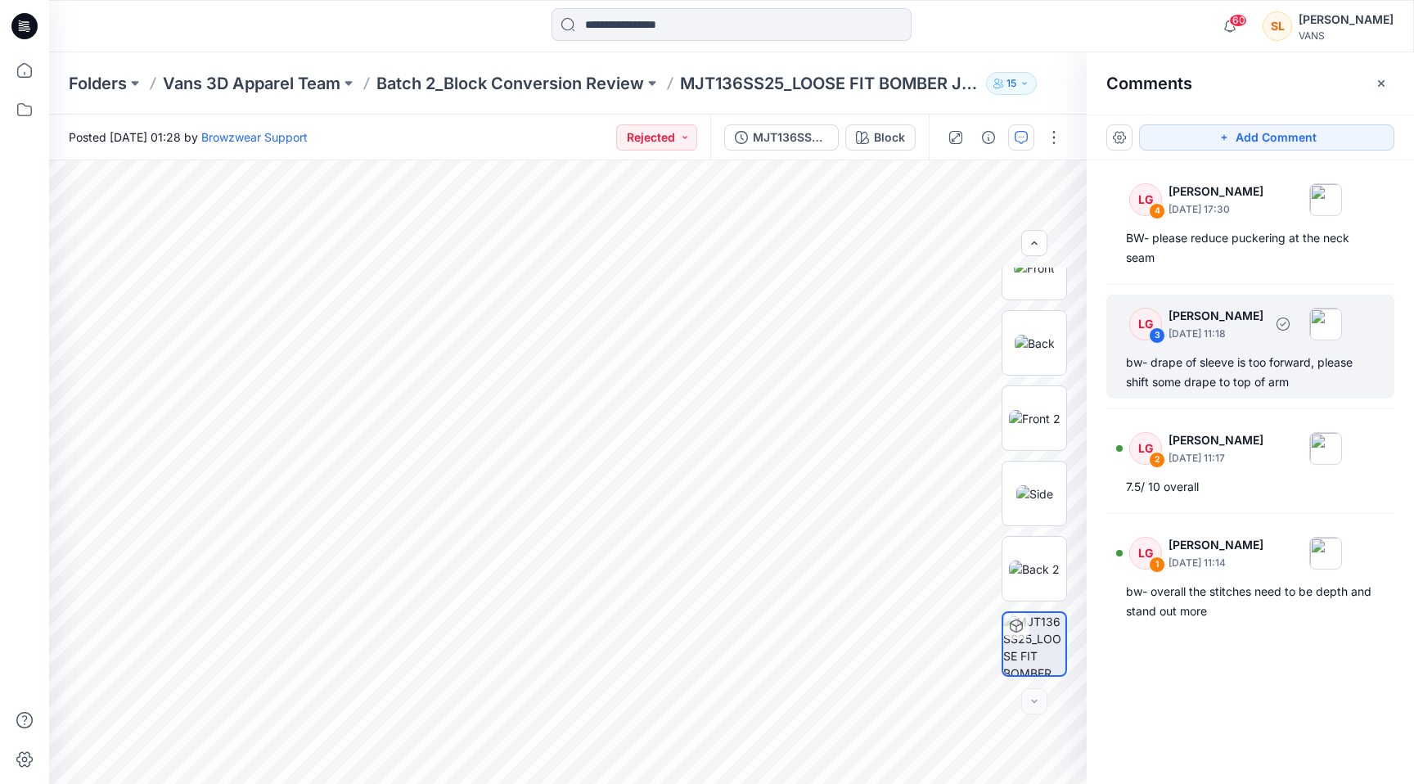
click at [1170, 316] on p "[PERSON_NAME]" at bounding box center [1215, 316] width 95 height 20
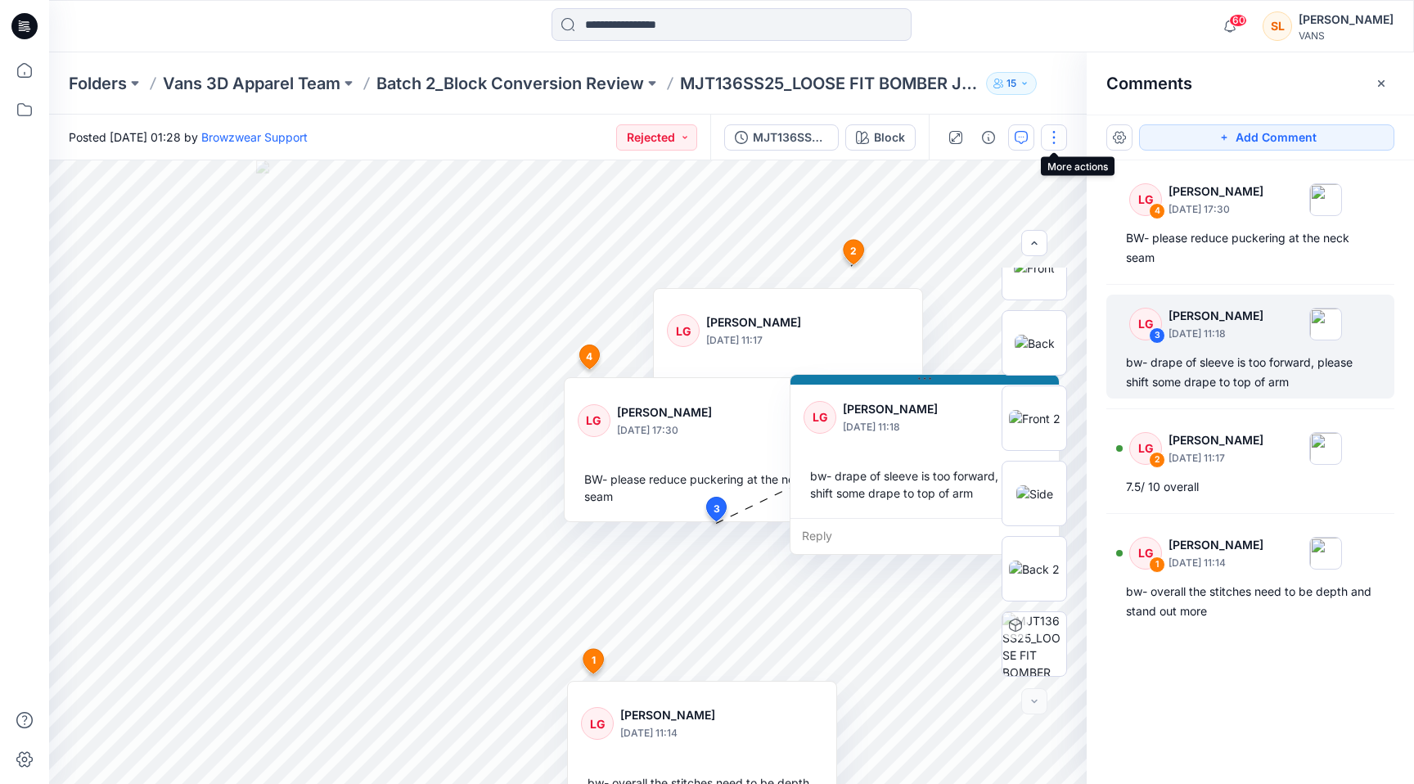
click at [1053, 141] on button "button" at bounding box center [1054, 137] width 26 height 26
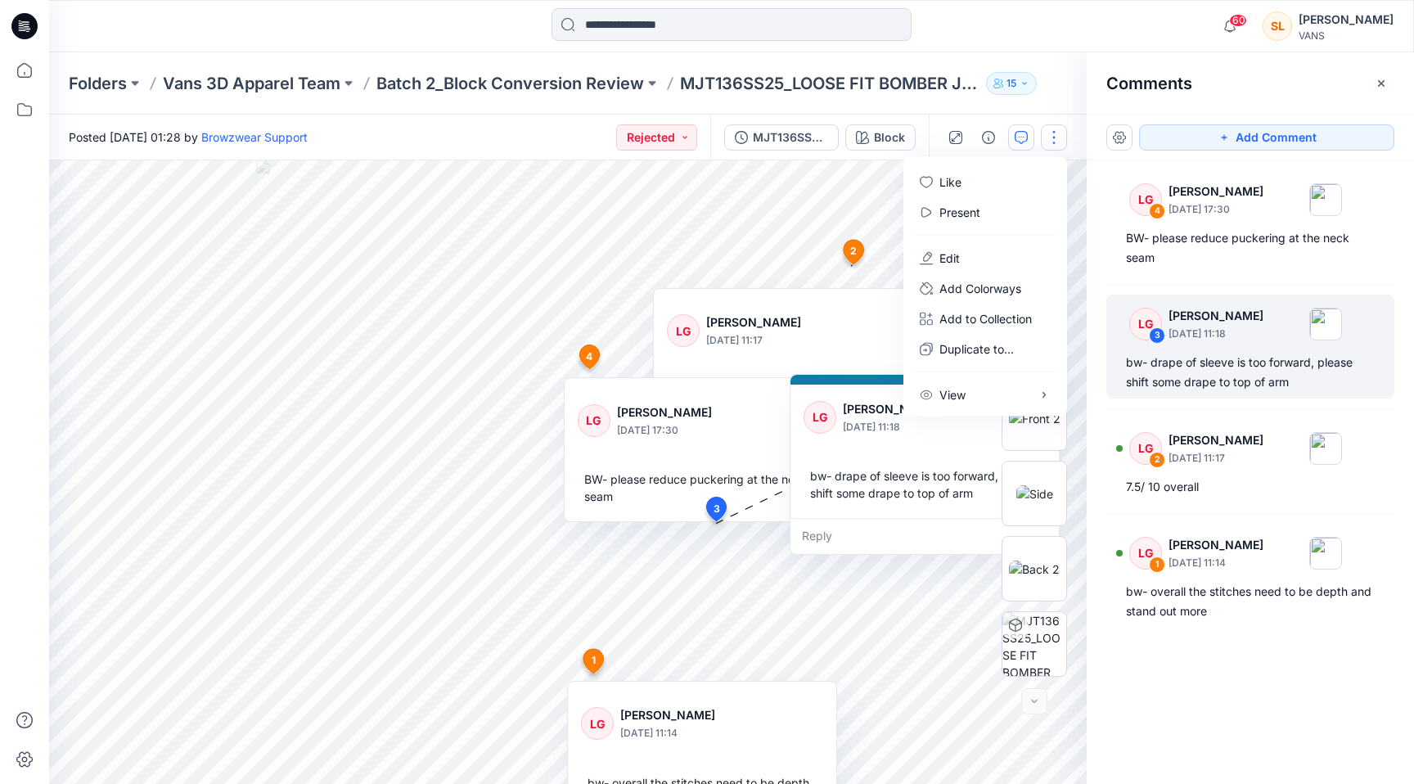
click at [1053, 141] on button "button" at bounding box center [1054, 137] width 26 height 26
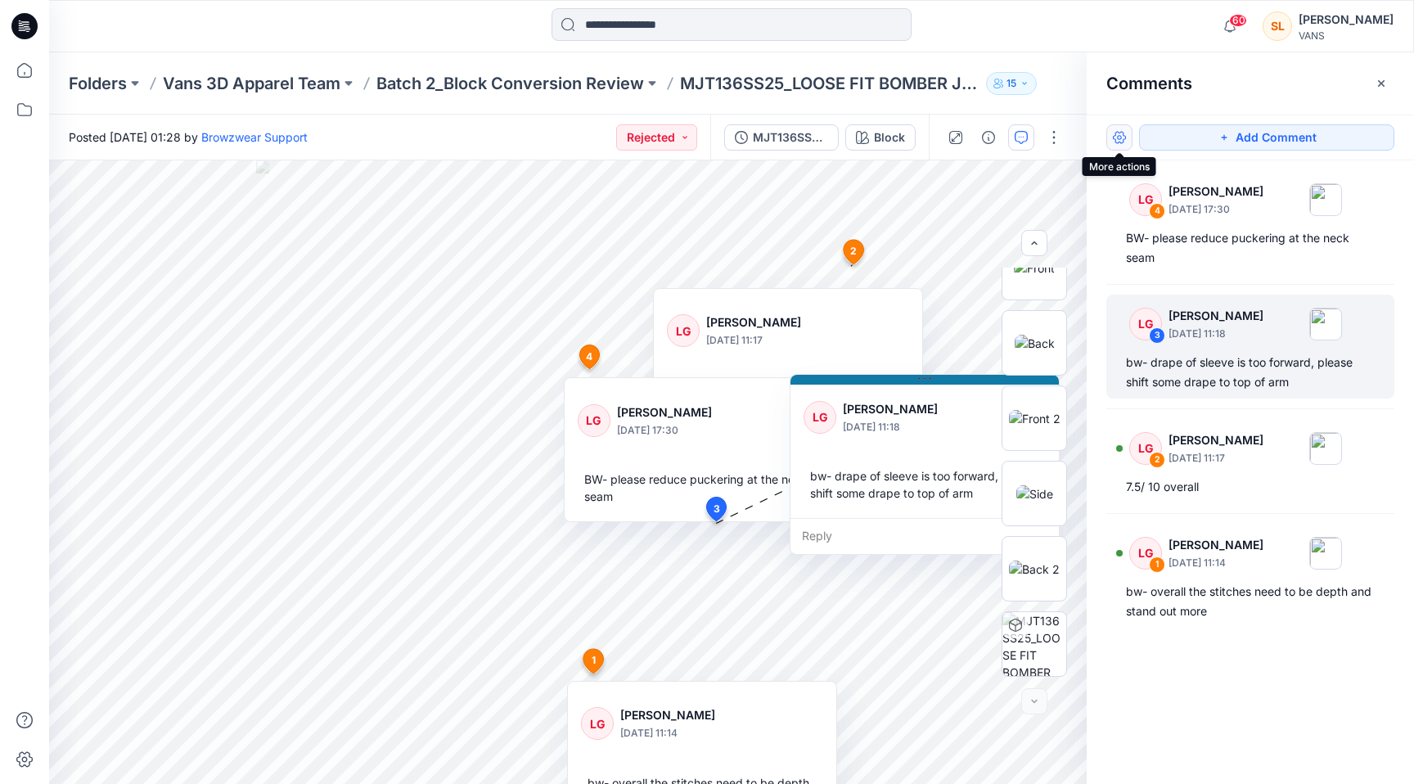
click at [1115, 143] on button "button" at bounding box center [1119, 137] width 26 height 26
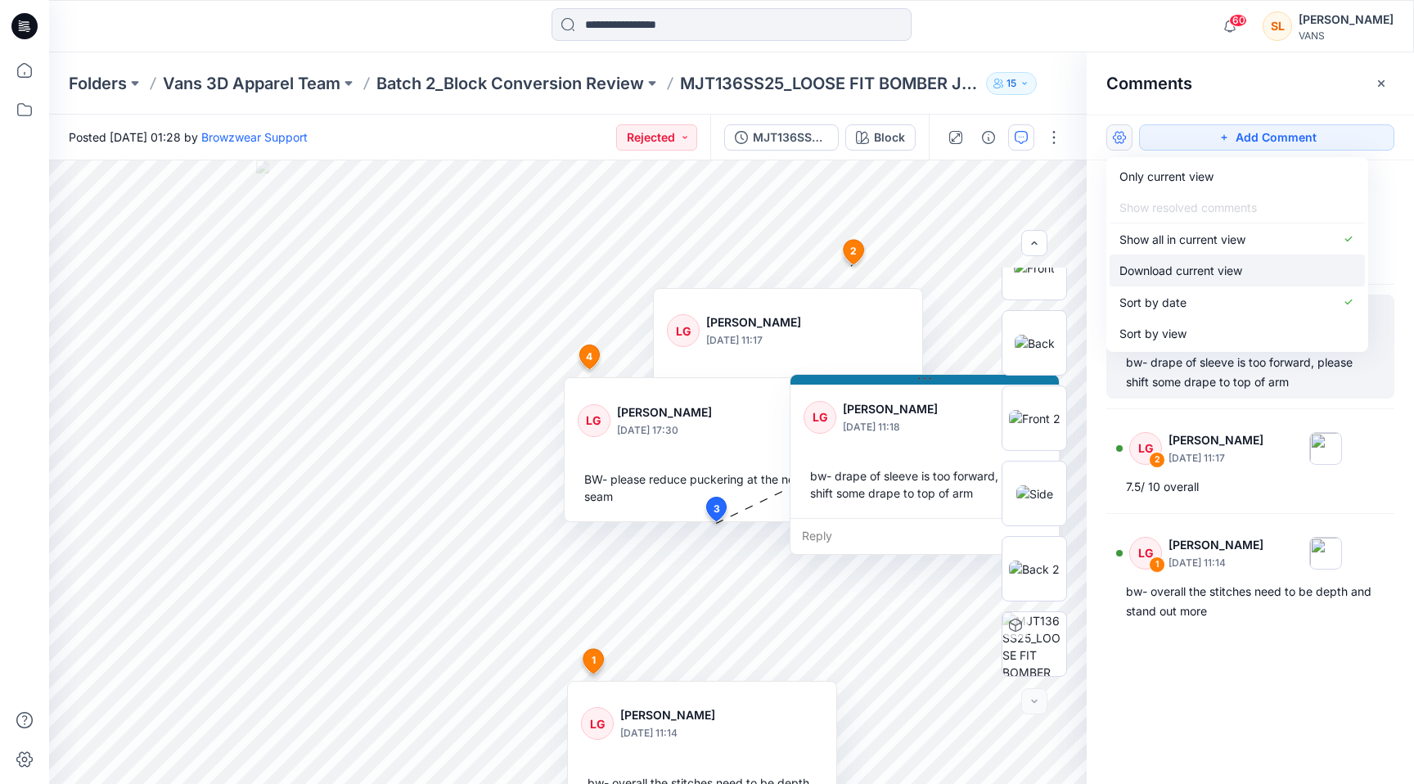
click at [1160, 276] on p "Download current view" at bounding box center [1180, 270] width 123 height 17
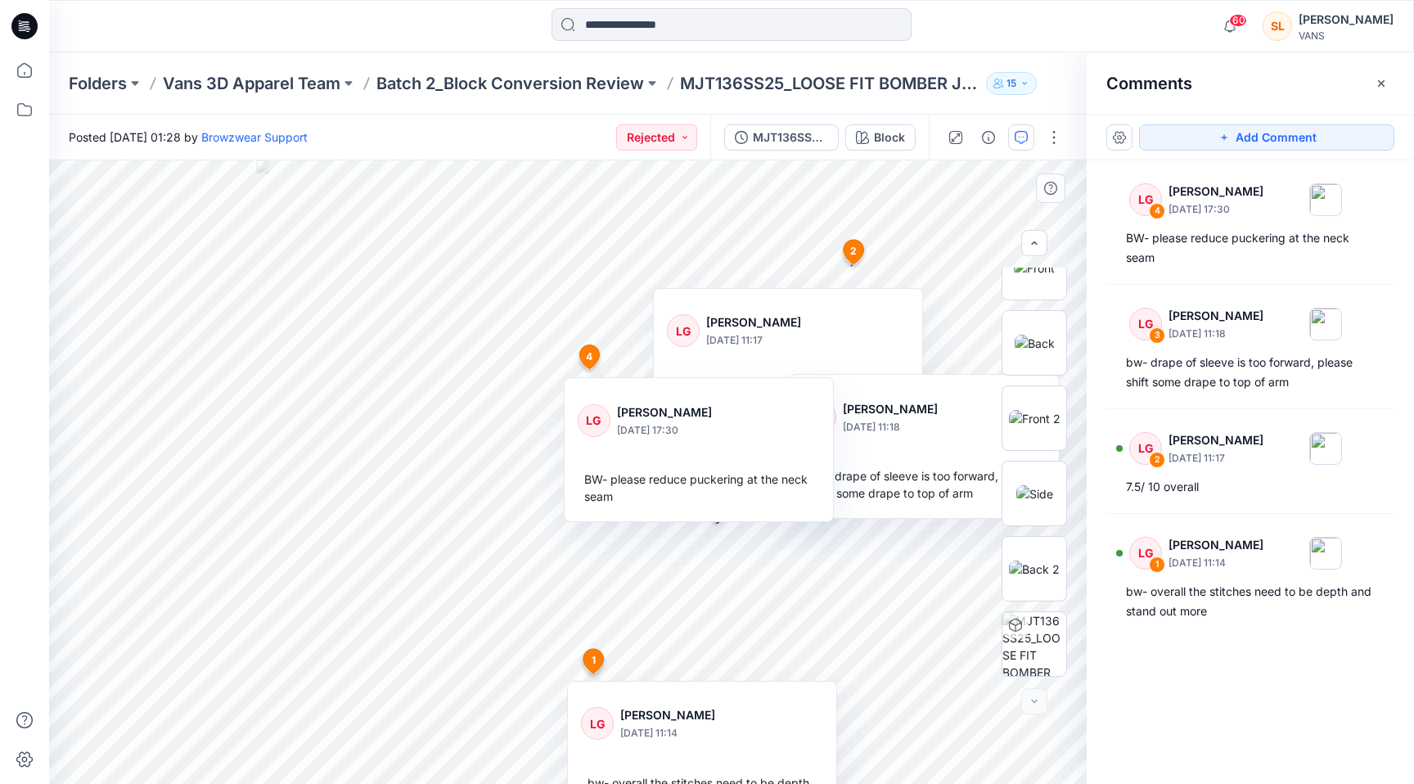
drag, startPoint x: 717, startPoint y: 407, endPoint x: 610, endPoint y: 435, distance: 109.9
click at [610, 435] on div "LG [PERSON_NAME] [DATE] 17:30" at bounding box center [699, 420] width 242 height 45
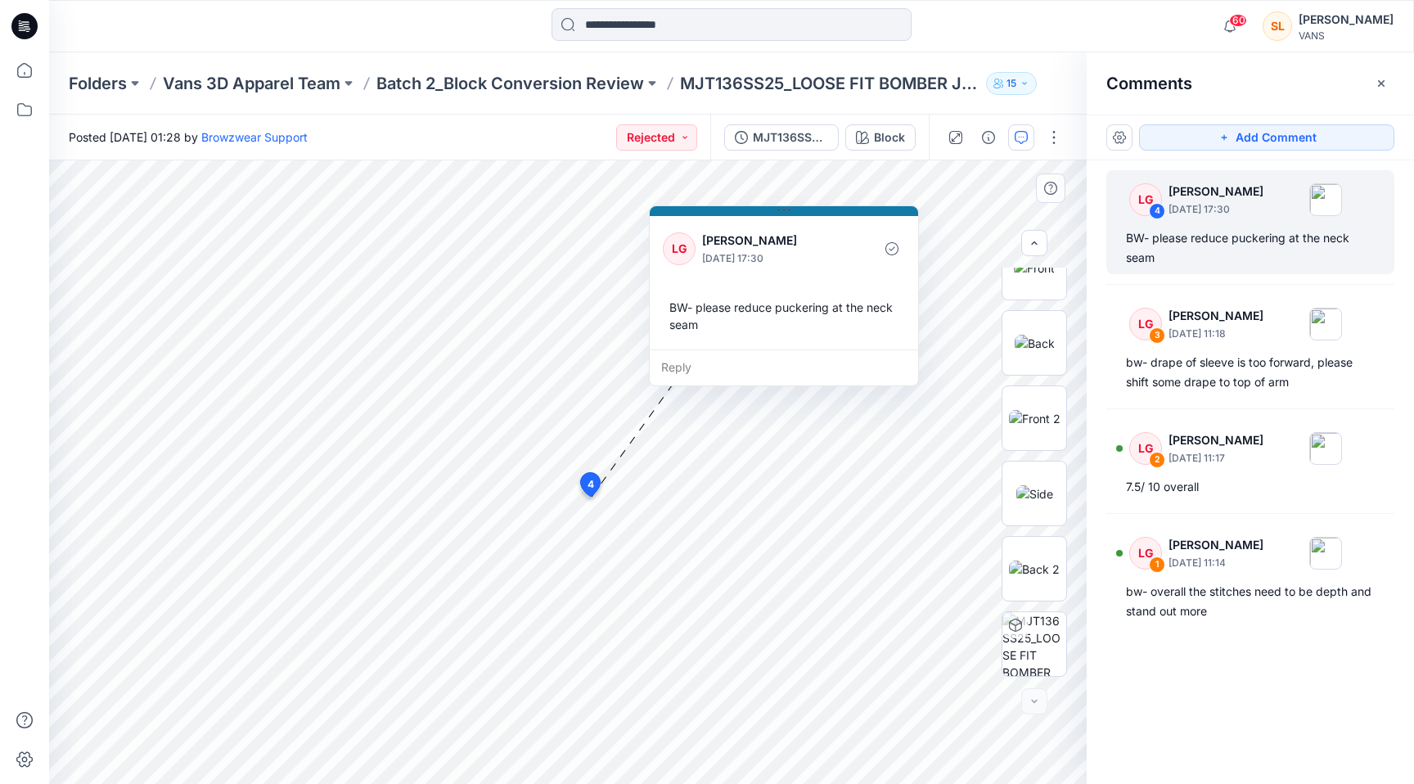
drag, startPoint x: 675, startPoint y: 513, endPoint x: 758, endPoint y: 216, distance: 308.5
click at [758, 214] on button at bounding box center [784, 211] width 268 height 10
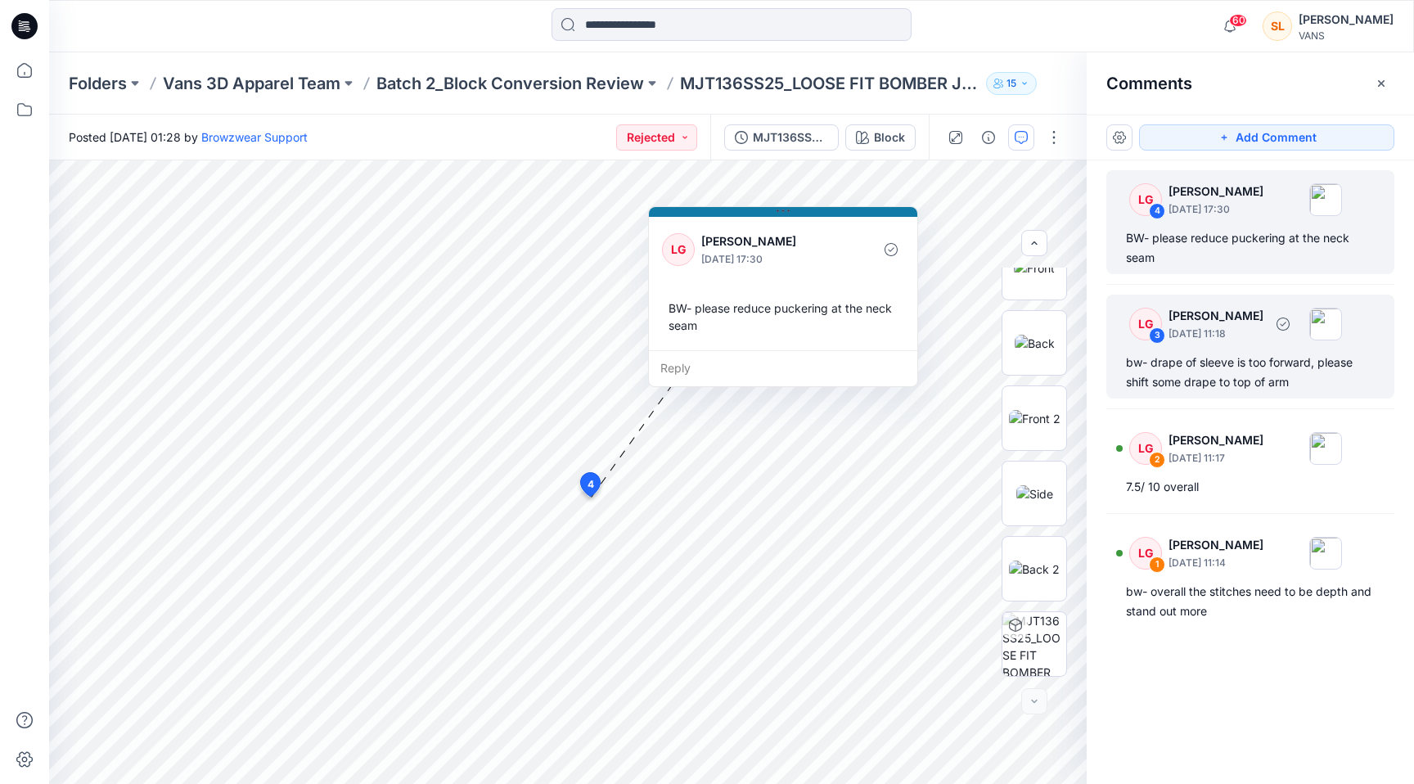
click at [1195, 357] on div "bw- drape of sleeve is too forward, please shift some drape to top of arm" at bounding box center [1250, 372] width 249 height 39
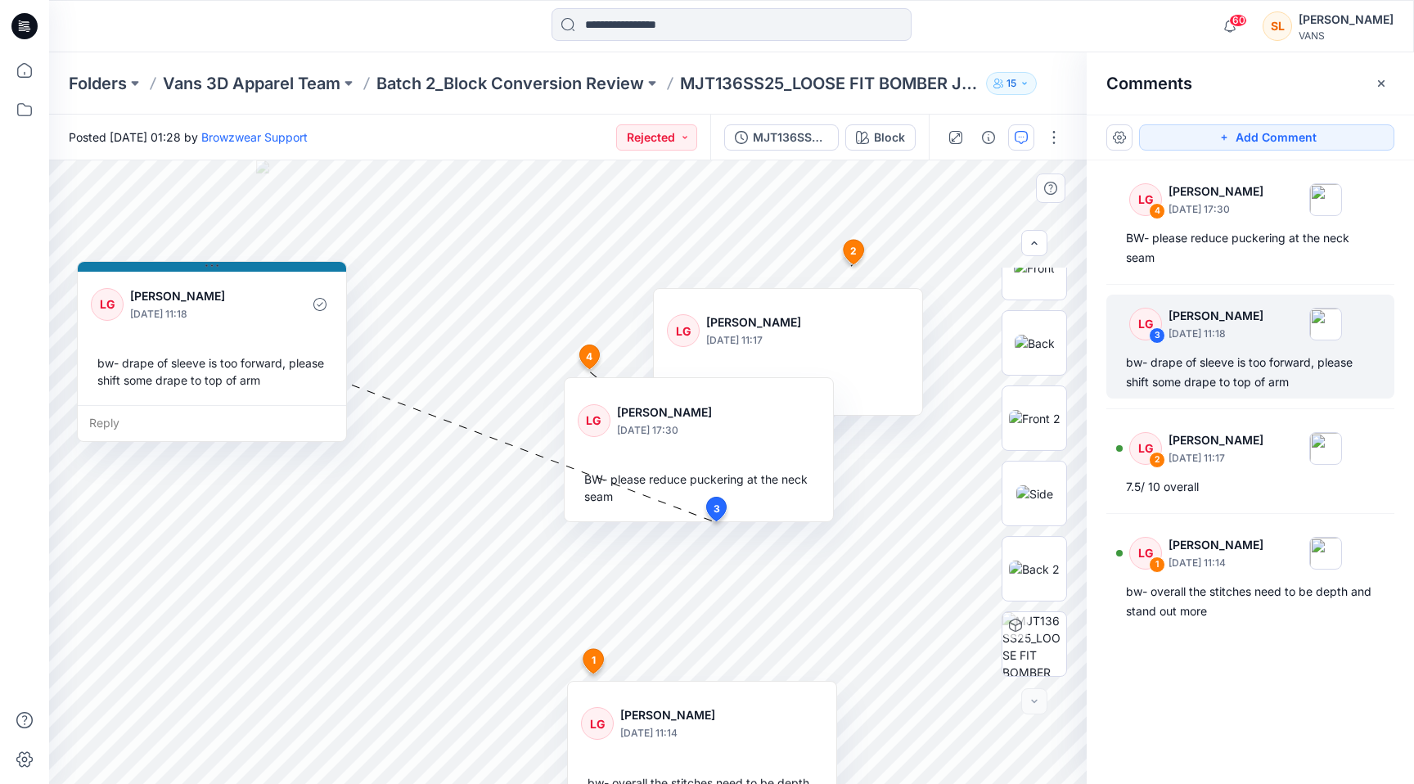
drag, startPoint x: 871, startPoint y: 382, endPoint x: 159, endPoint y: 270, distance: 721.4
click at [159, 270] on button at bounding box center [212, 267] width 268 height 10
click at [630, 395] on div "LG [PERSON_NAME] [DATE] 17:30 BW- please reduce puckering at the neck seam" at bounding box center [699, 453] width 268 height 137
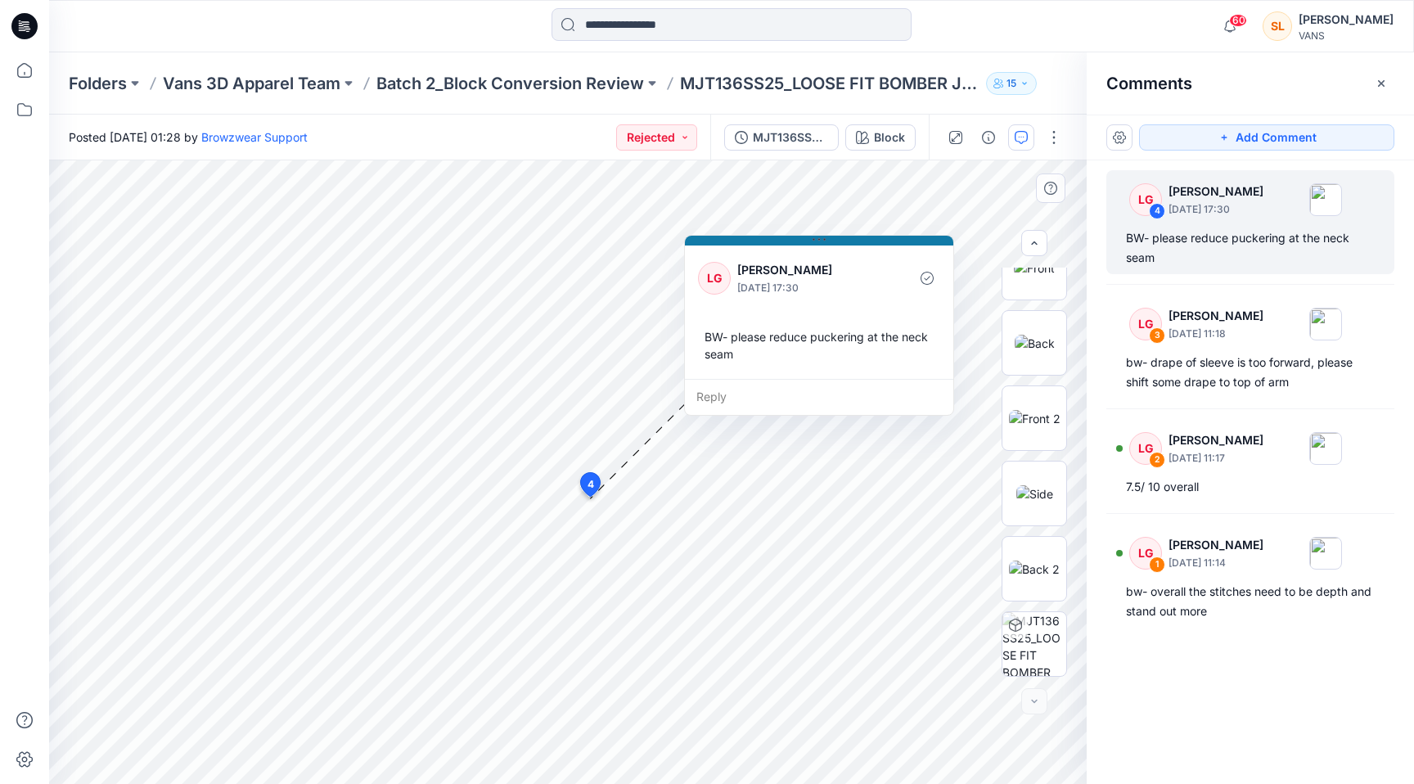
drag, startPoint x: 653, startPoint y: 511, endPoint x: 785, endPoint y: 205, distance: 333.2
click at [785, 236] on button at bounding box center [819, 241] width 268 height 10
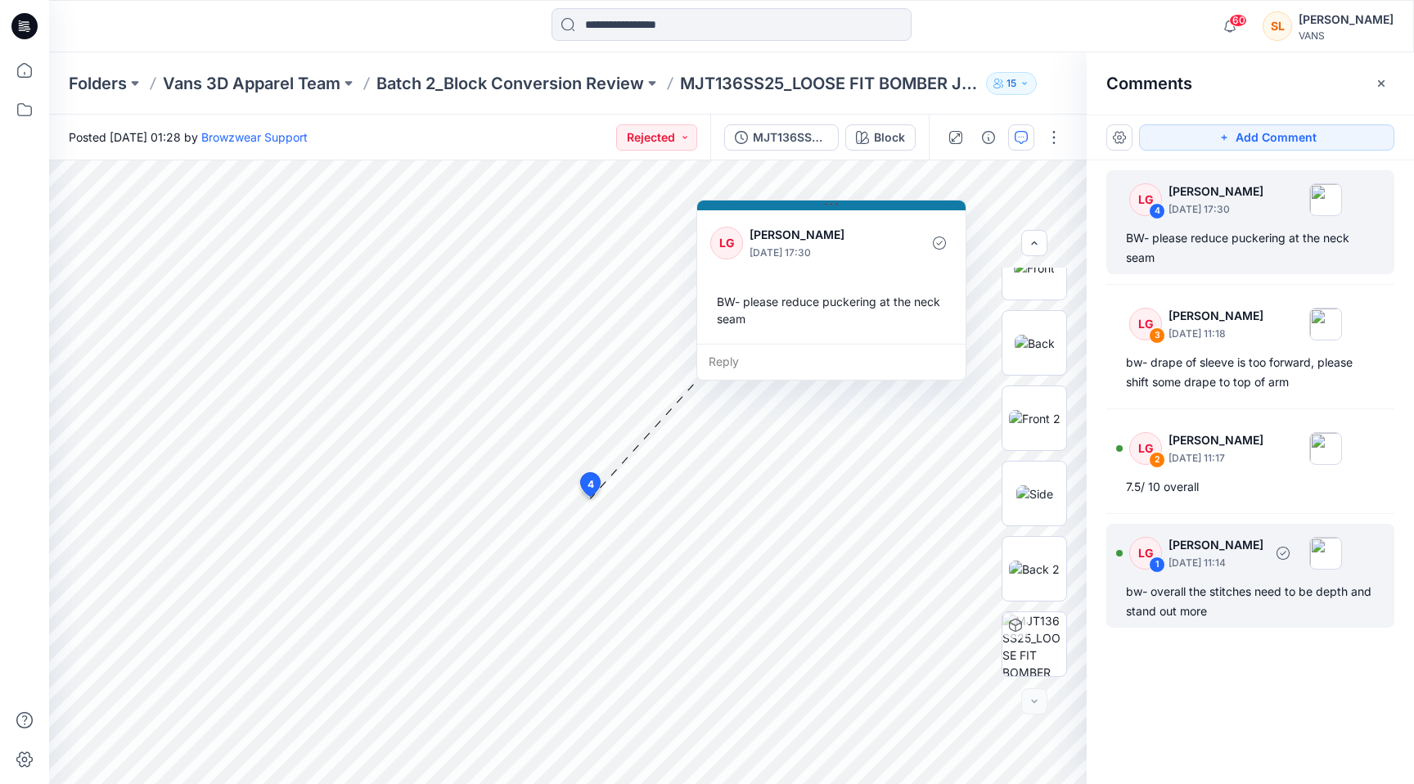
click at [1249, 583] on div "bw- overall the stitches need to be depth and stand out more" at bounding box center [1250, 601] width 249 height 39
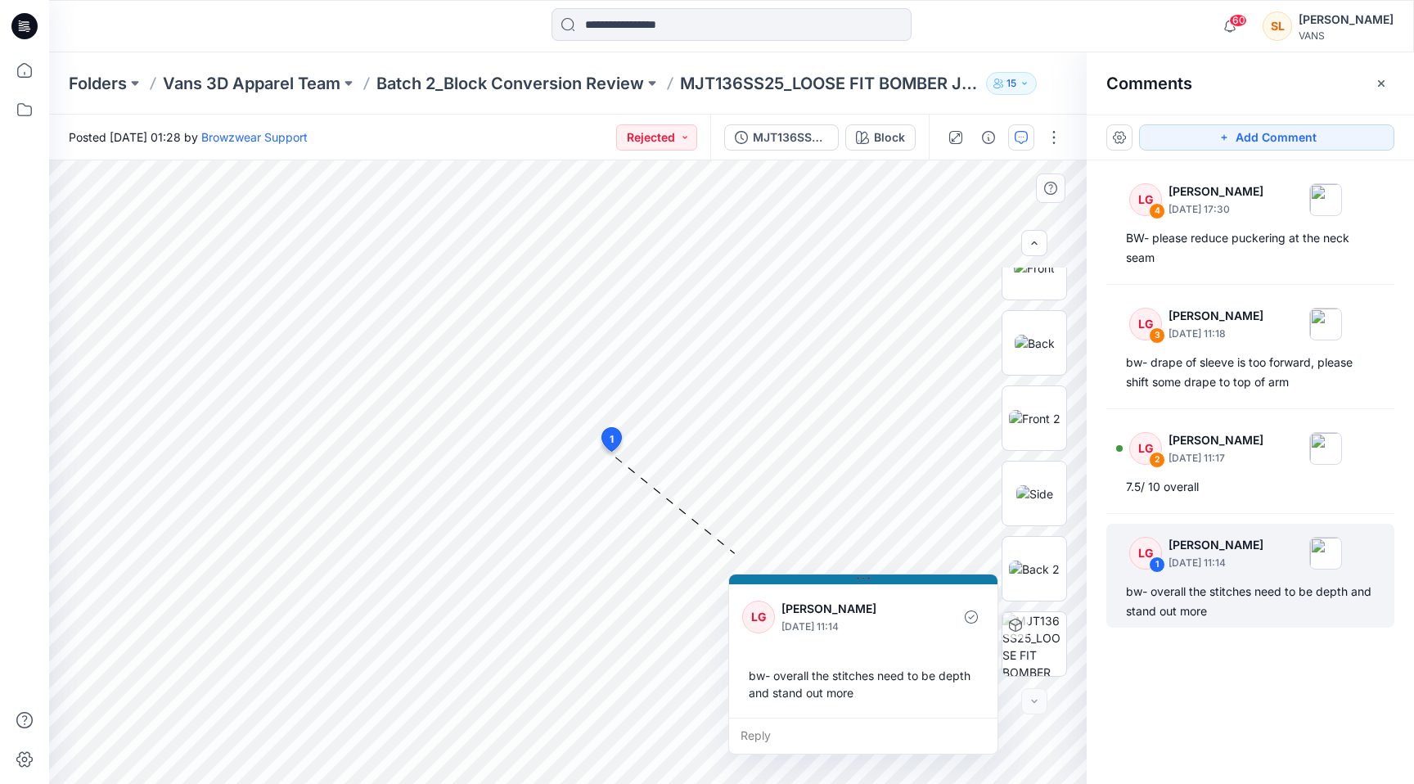
drag, startPoint x: 752, startPoint y: 467, endPoint x: 893, endPoint y: 580, distance: 181.1
click at [894, 580] on button at bounding box center [863, 579] width 268 height 10
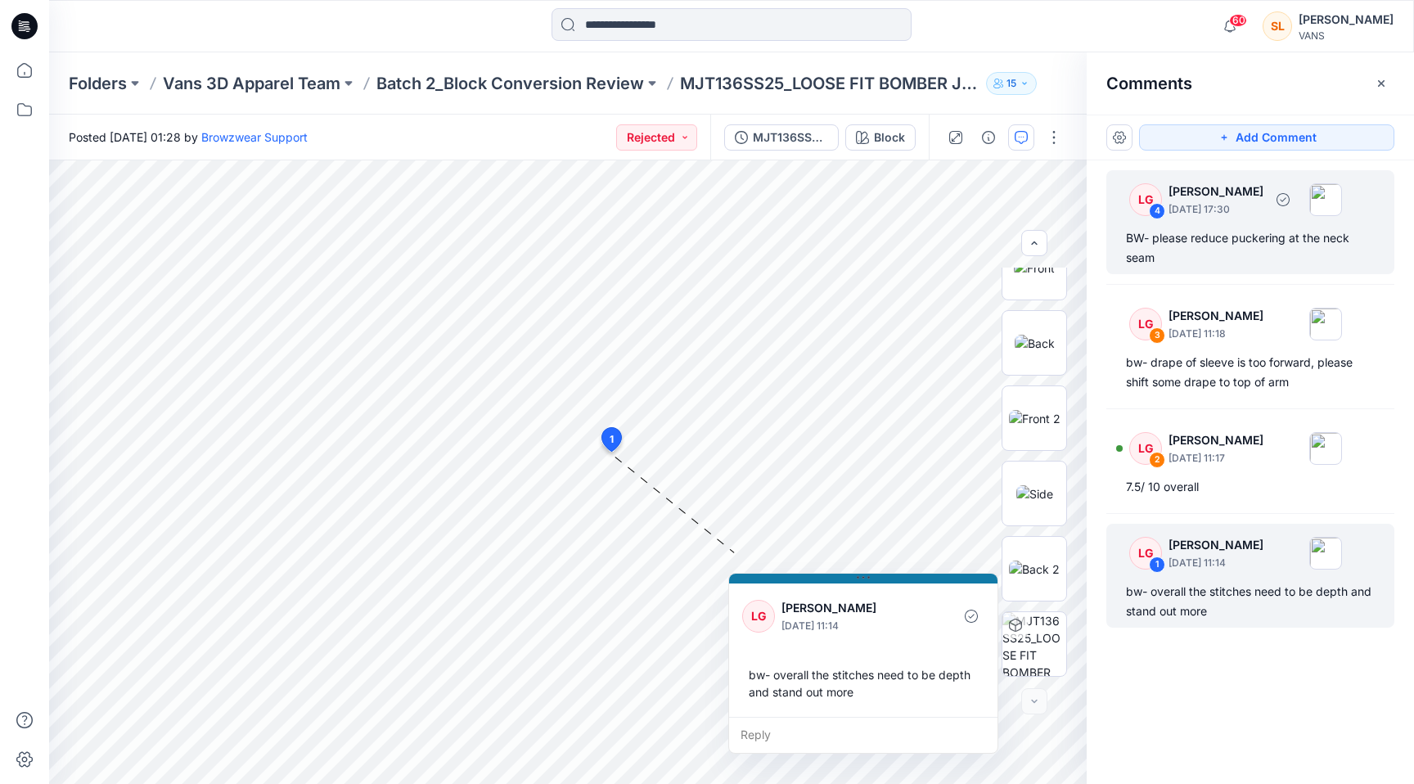
click at [1263, 220] on div "LG 4 [PERSON_NAME] [DATE] 17:30" at bounding box center [1229, 199] width 226 height 45
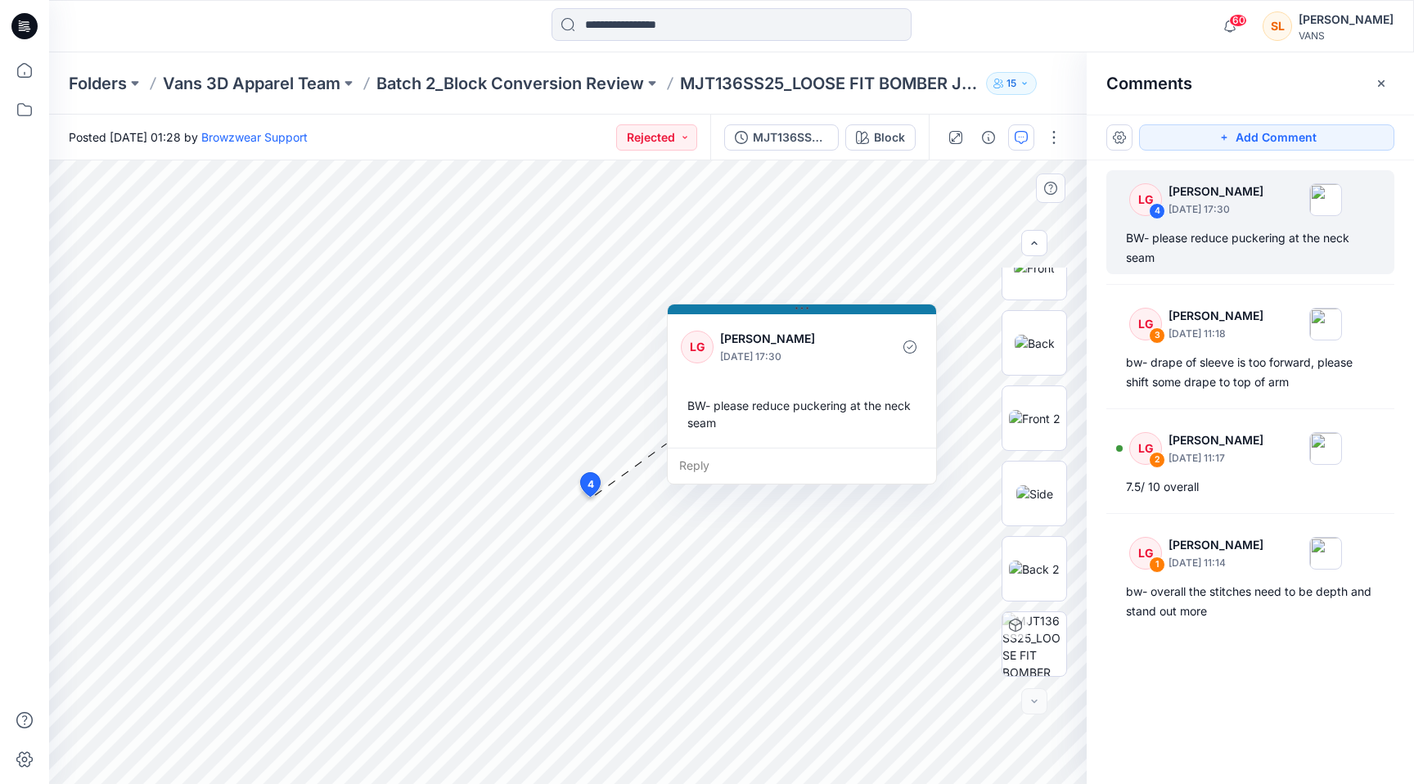
drag, startPoint x: 741, startPoint y: 511, endPoint x: 844, endPoint y: 308, distance: 227.6
click at [844, 308] on button at bounding box center [802, 309] width 268 height 10
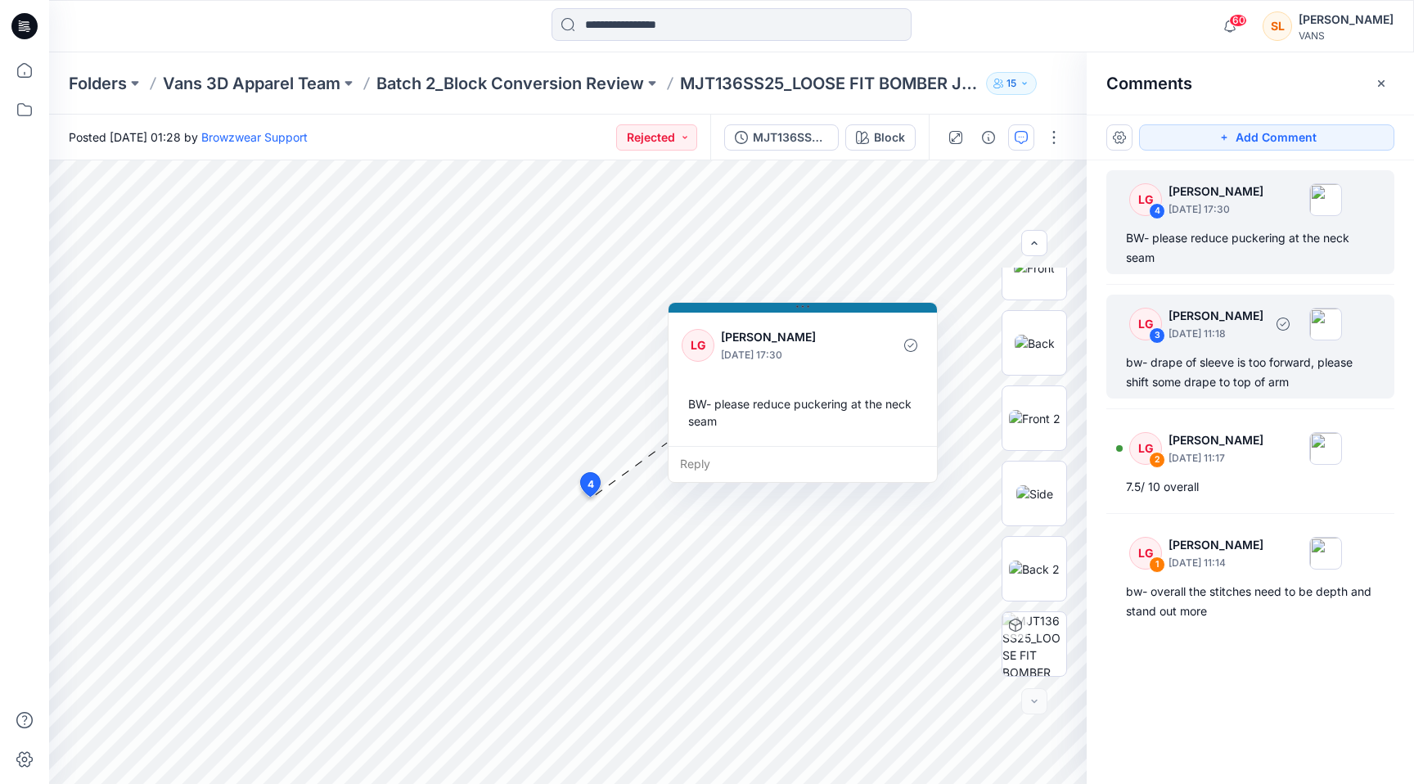
click at [1231, 332] on p "[DATE] 11:18" at bounding box center [1215, 334] width 95 height 16
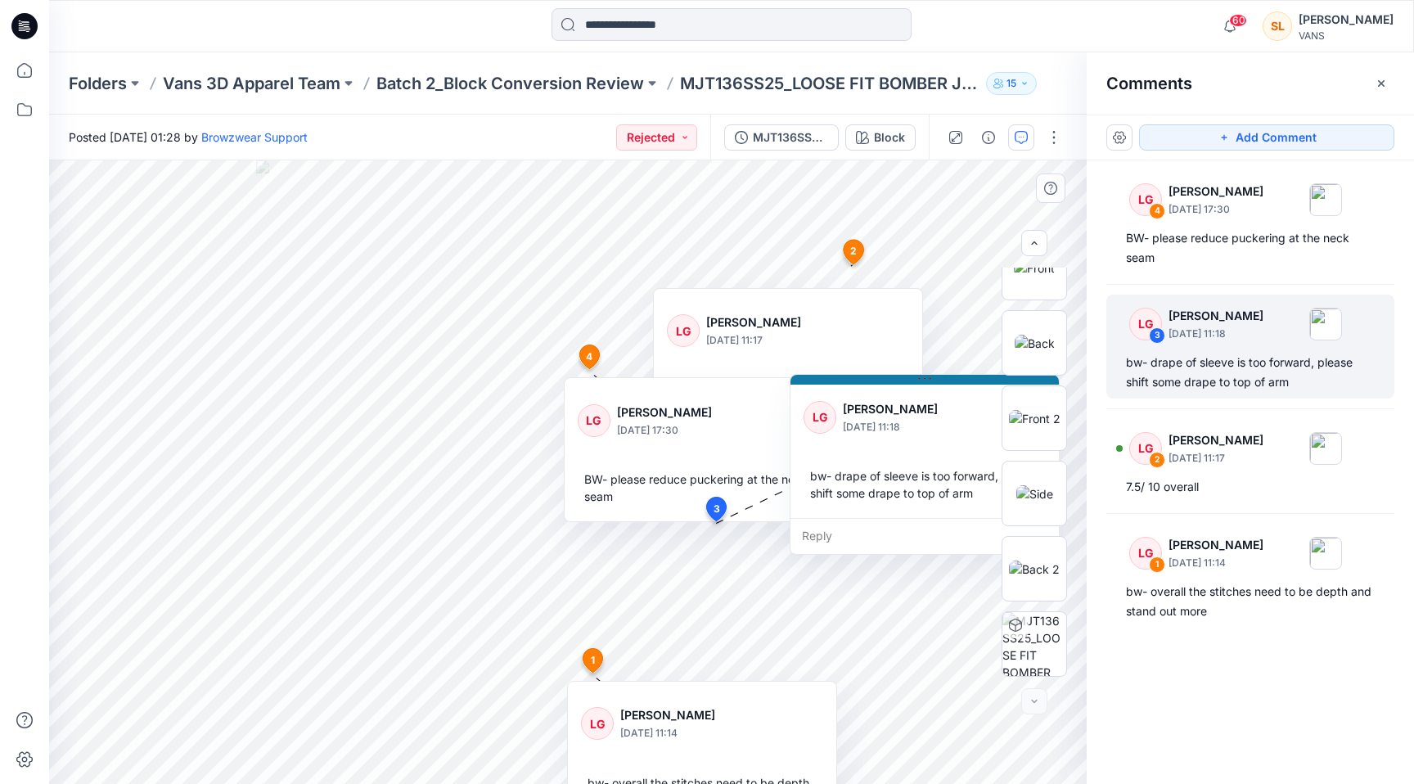
click at [736, 452] on div "LG [PERSON_NAME] [DATE] 17:30 BW- please reduce puckering at the neck seam" at bounding box center [699, 453] width 268 height 137
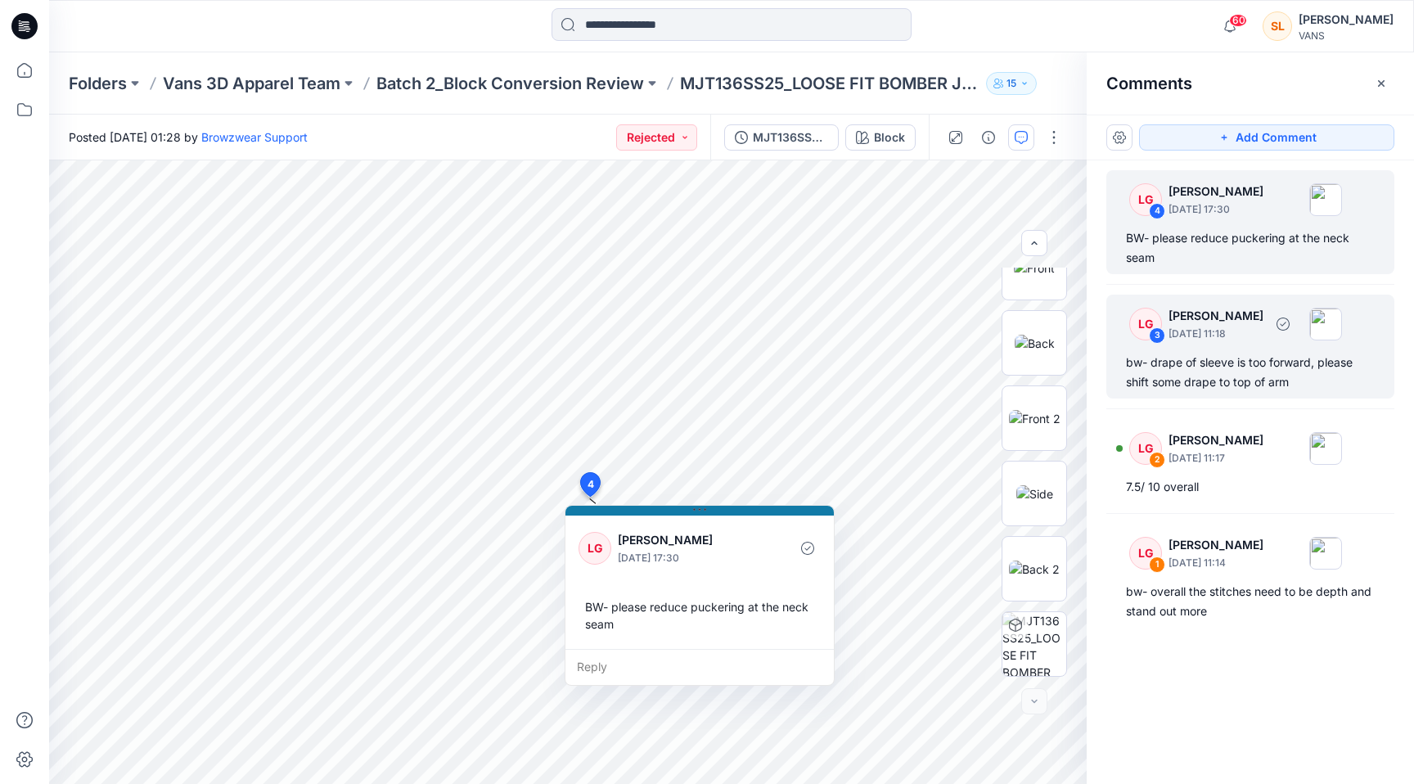
click at [1228, 336] on p "[DATE] 11:18" at bounding box center [1215, 334] width 95 height 16
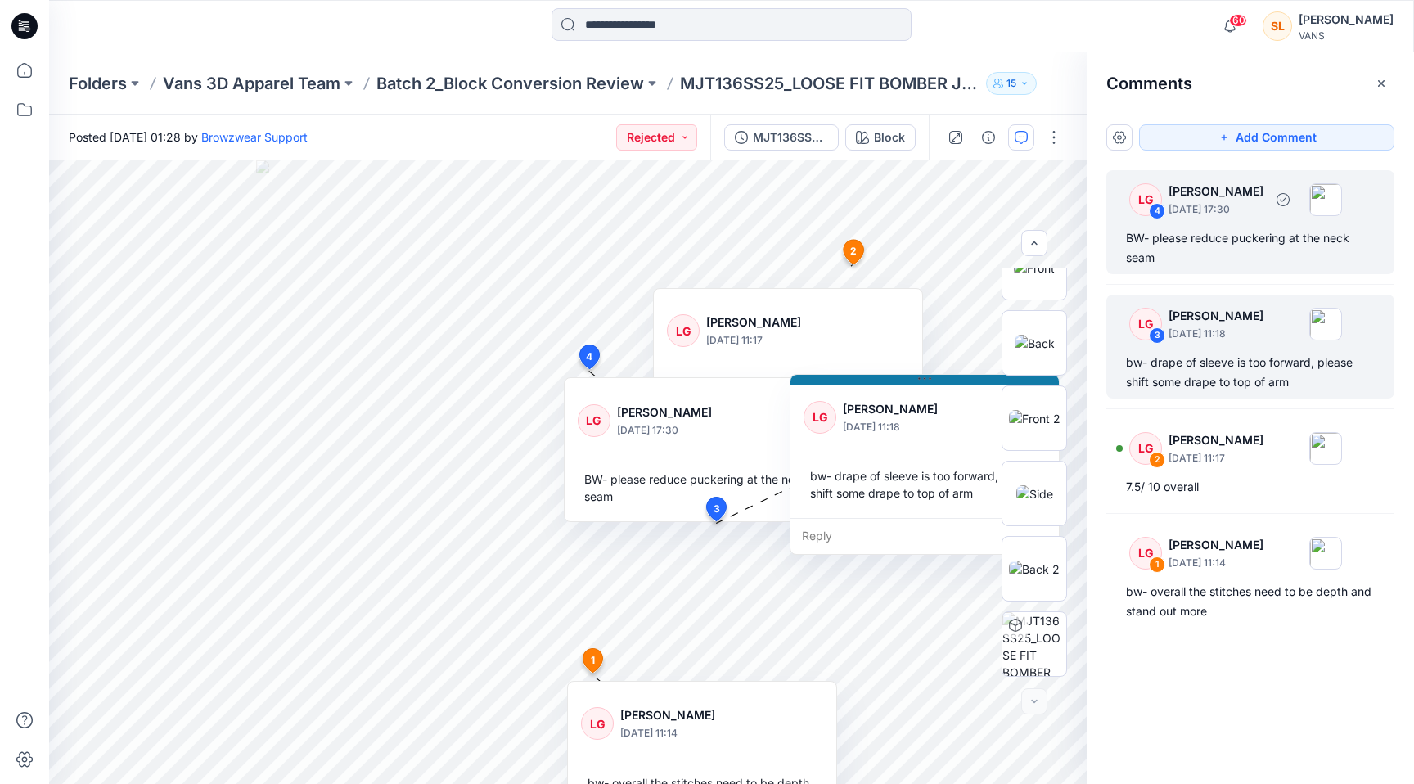
click at [1202, 202] on p "[DATE] 17:30" at bounding box center [1215, 209] width 95 height 16
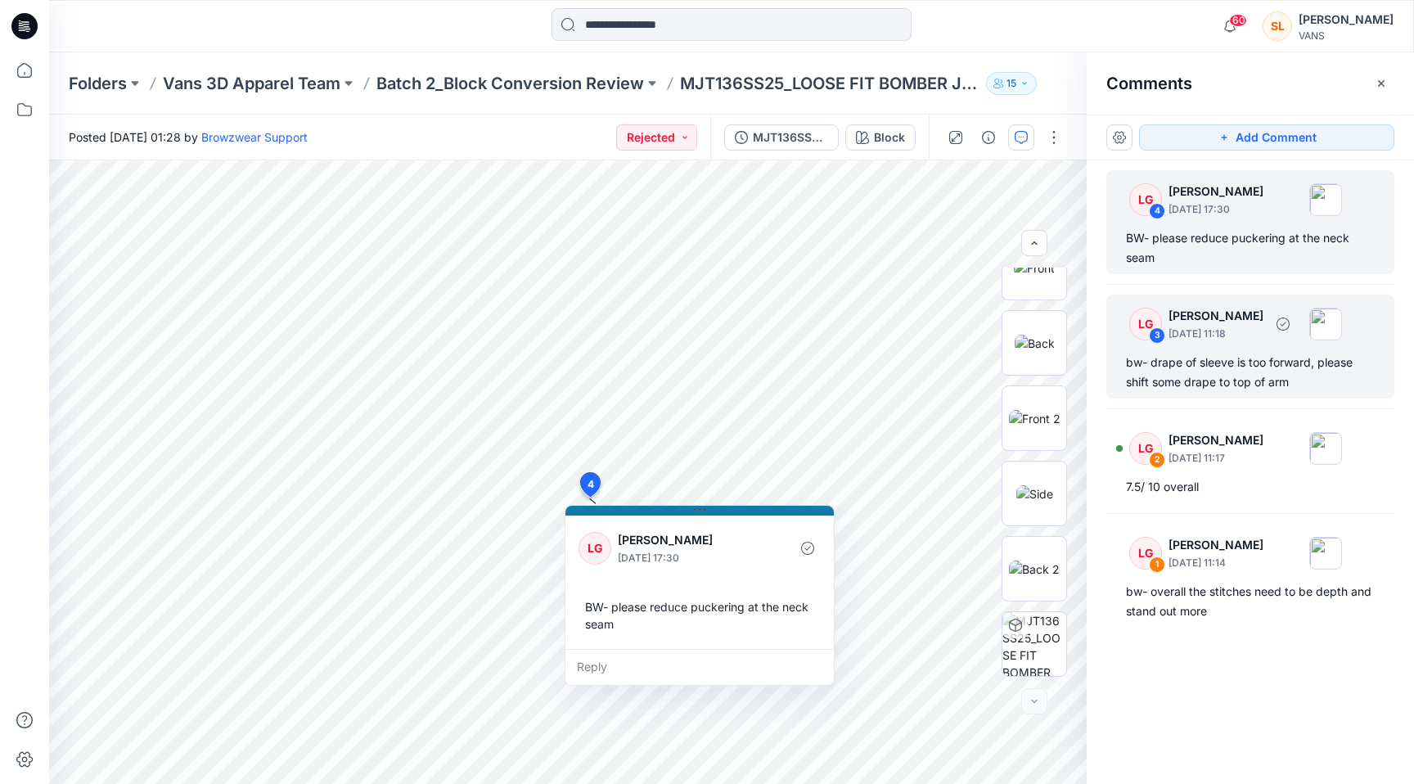
click at [1199, 314] on p "[PERSON_NAME]" at bounding box center [1215, 316] width 95 height 20
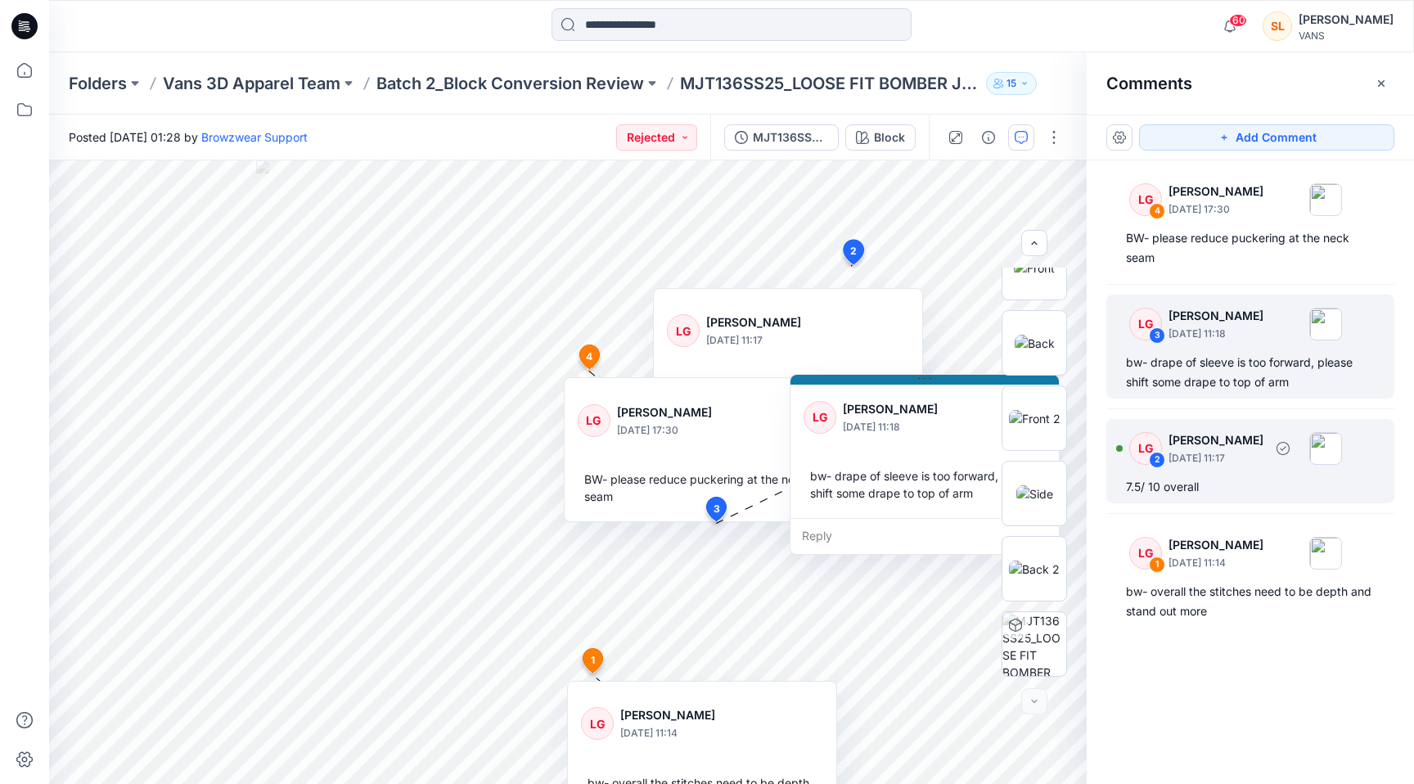
click at [1204, 459] on p "[DATE] 11:17" at bounding box center [1215, 458] width 95 height 16
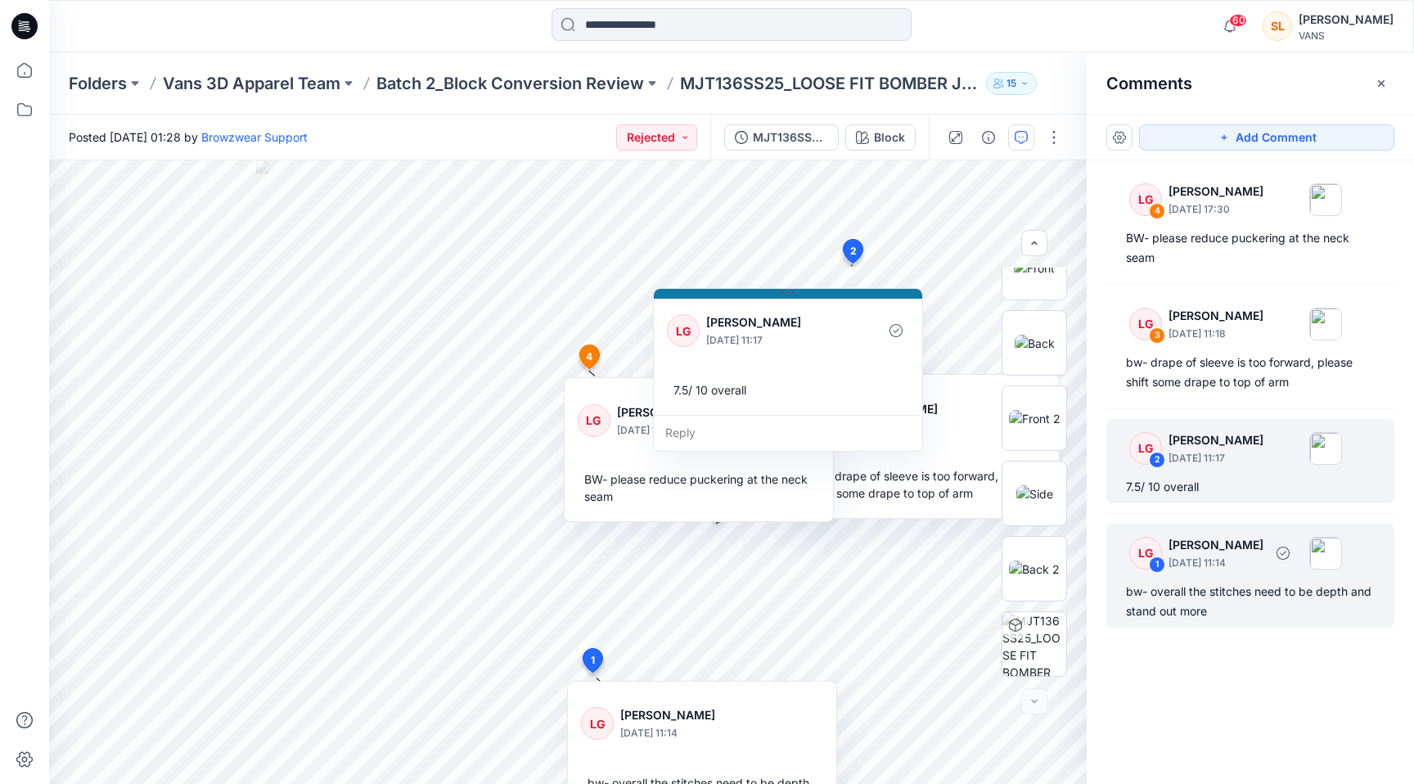
click at [1218, 574] on div "LG 1 [PERSON_NAME] [DATE] 11:14" at bounding box center [1229, 552] width 226 height 45
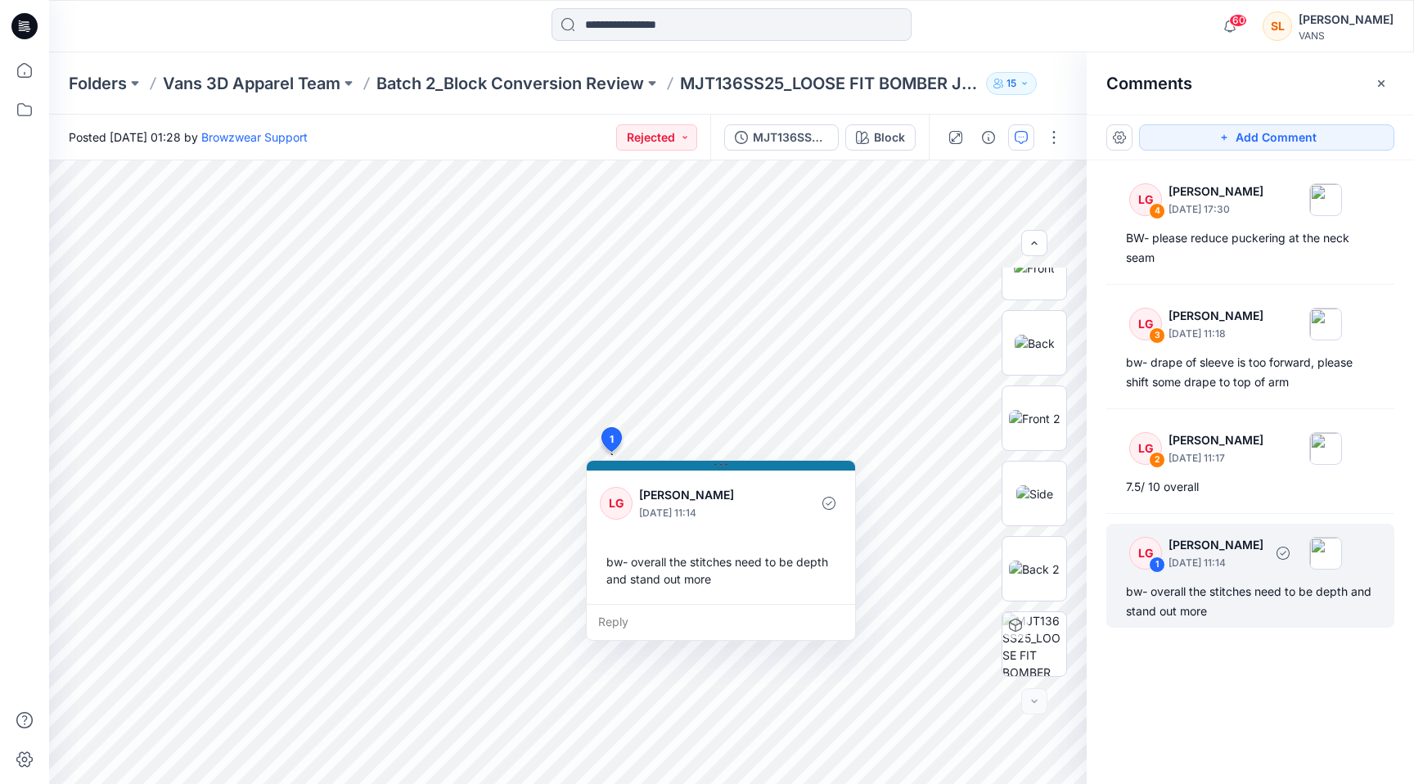
click at [1218, 574] on div "LG 1 [PERSON_NAME] [DATE] 11:14" at bounding box center [1229, 552] width 226 height 45
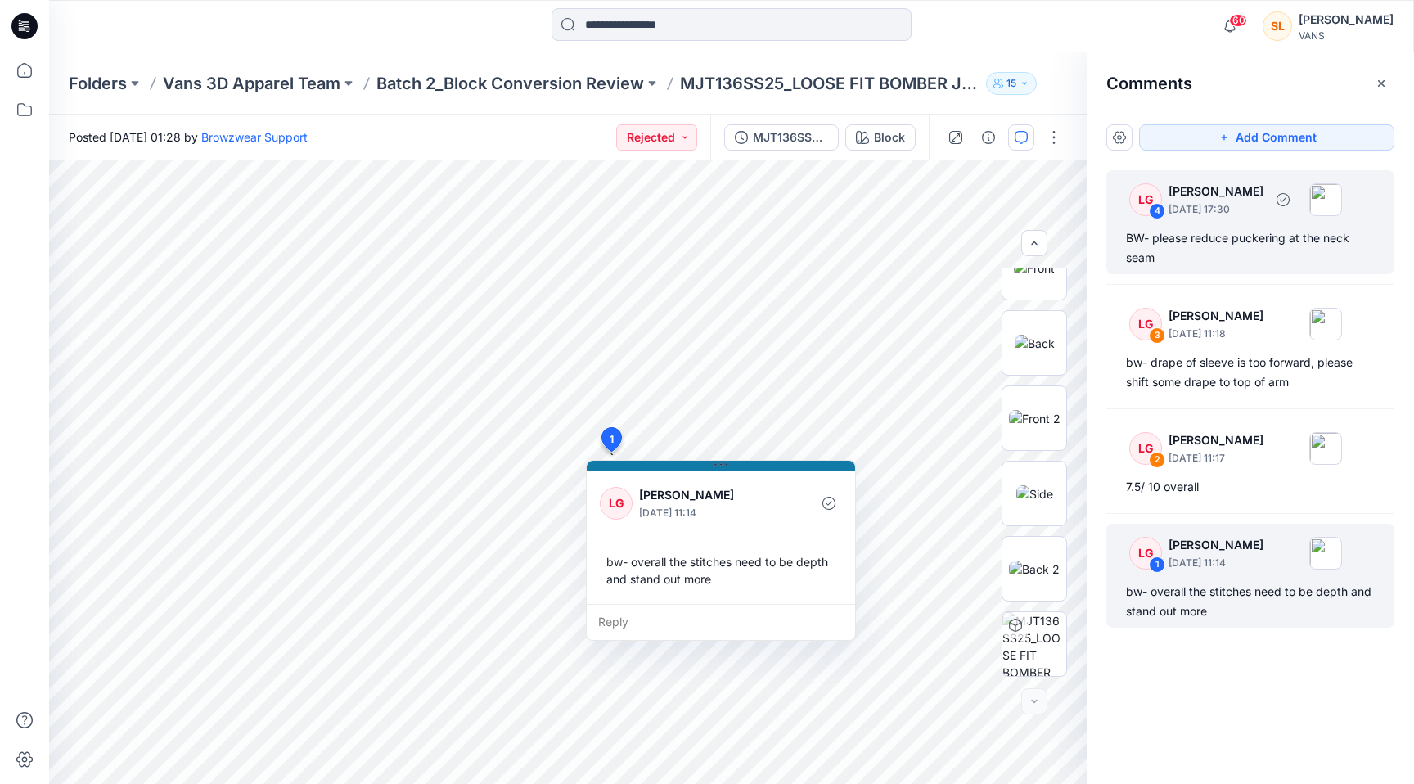
click at [1234, 196] on p "[PERSON_NAME]" at bounding box center [1215, 192] width 95 height 20
